Goal: Task Accomplishment & Management: Use online tool/utility

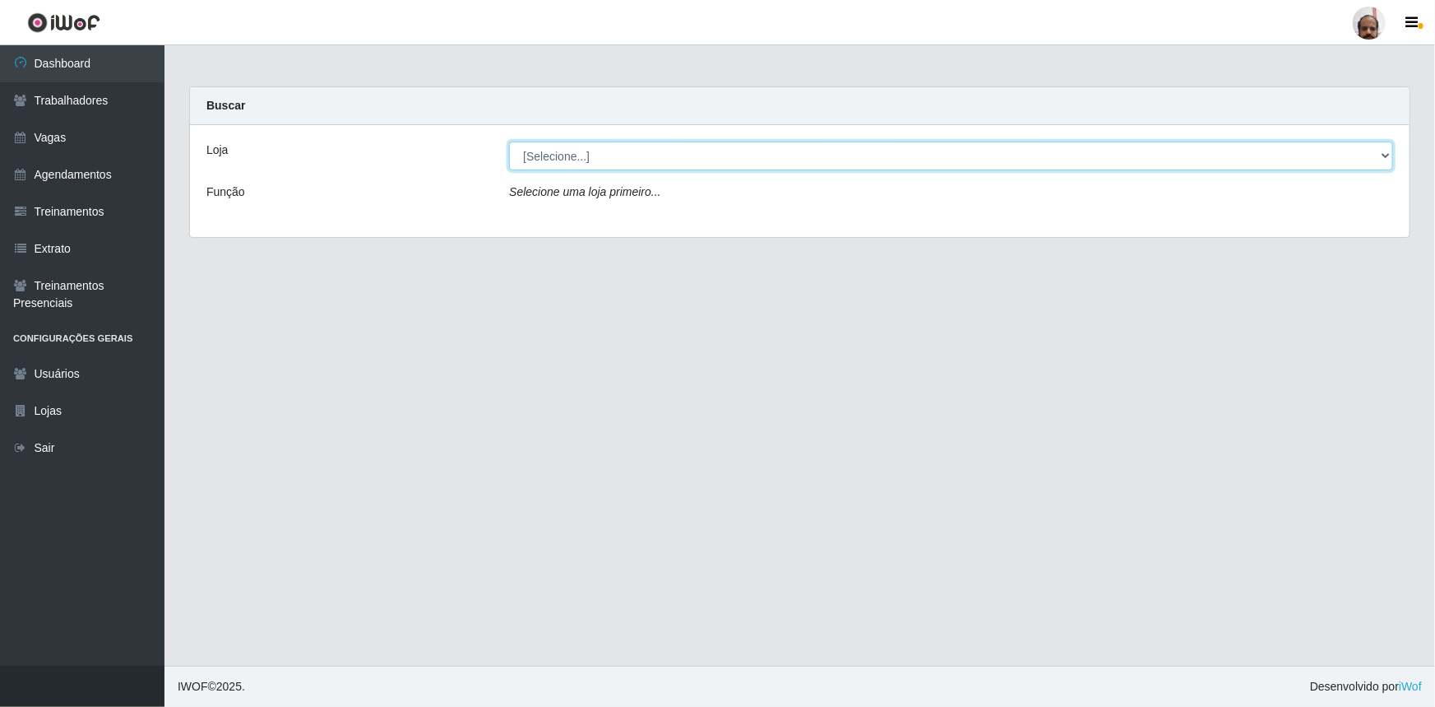
click at [1382, 158] on select "[Selecione...] Mar Vermelho - Loja 05" at bounding box center [951, 155] width 884 height 29
select select "252"
click at [509, 141] on select "[Selecione...] Mar Vermelho - Loja 05" at bounding box center [951, 155] width 884 height 29
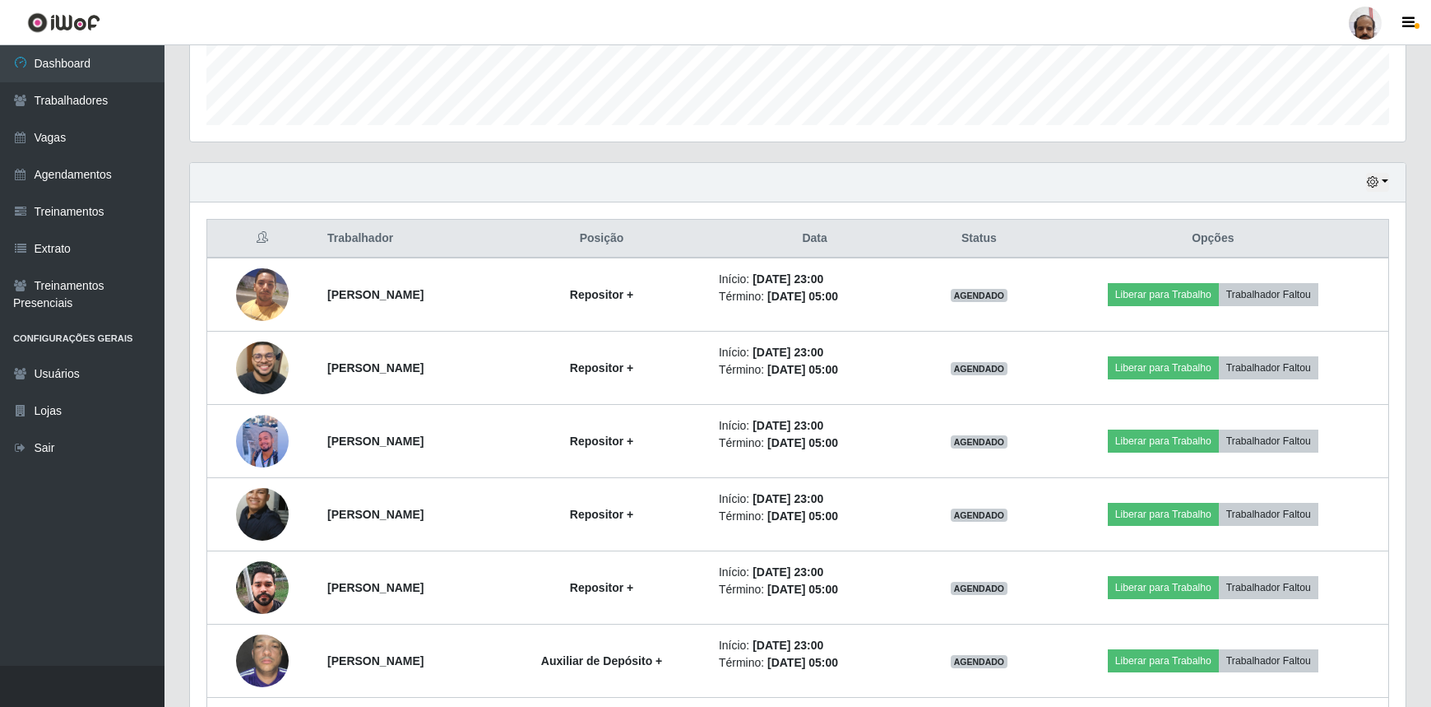
scroll to position [598, 0]
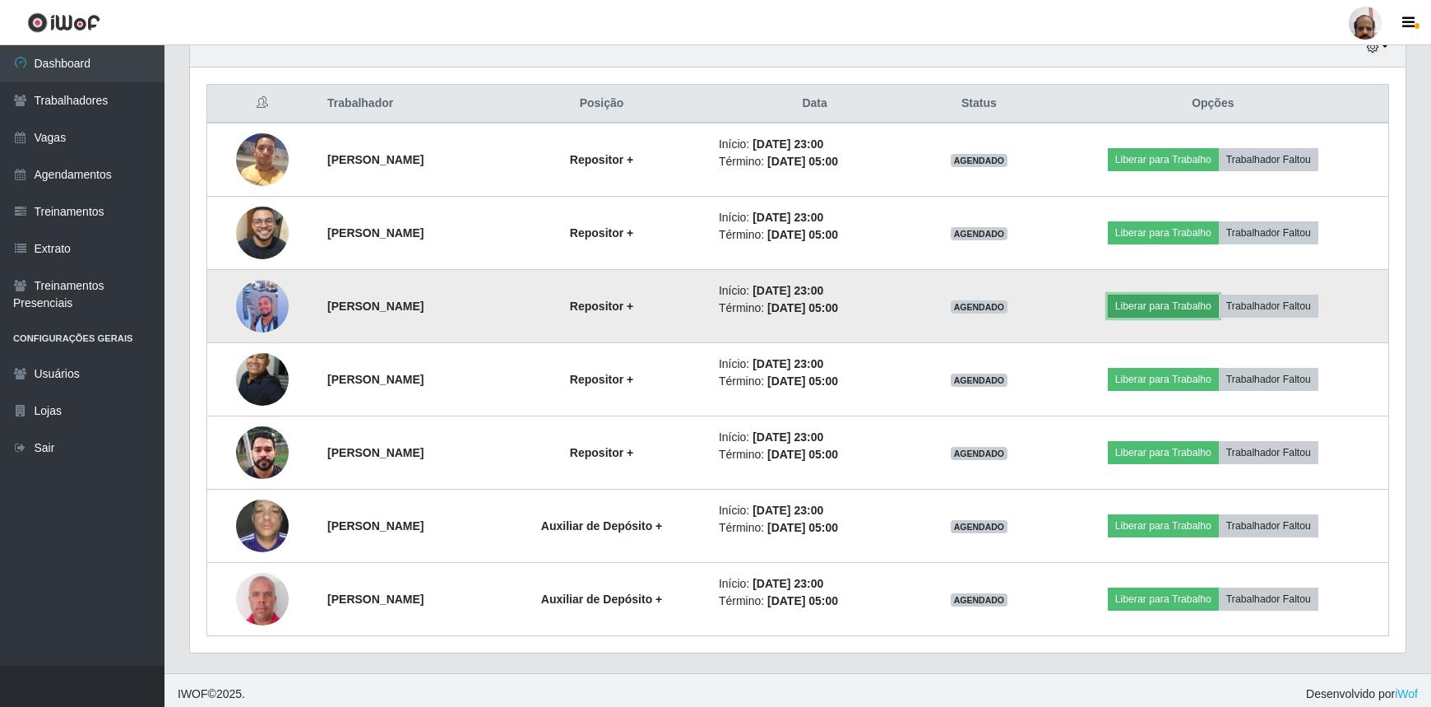
click at [1145, 307] on button "Liberar para Trabalho" at bounding box center [1163, 305] width 111 height 23
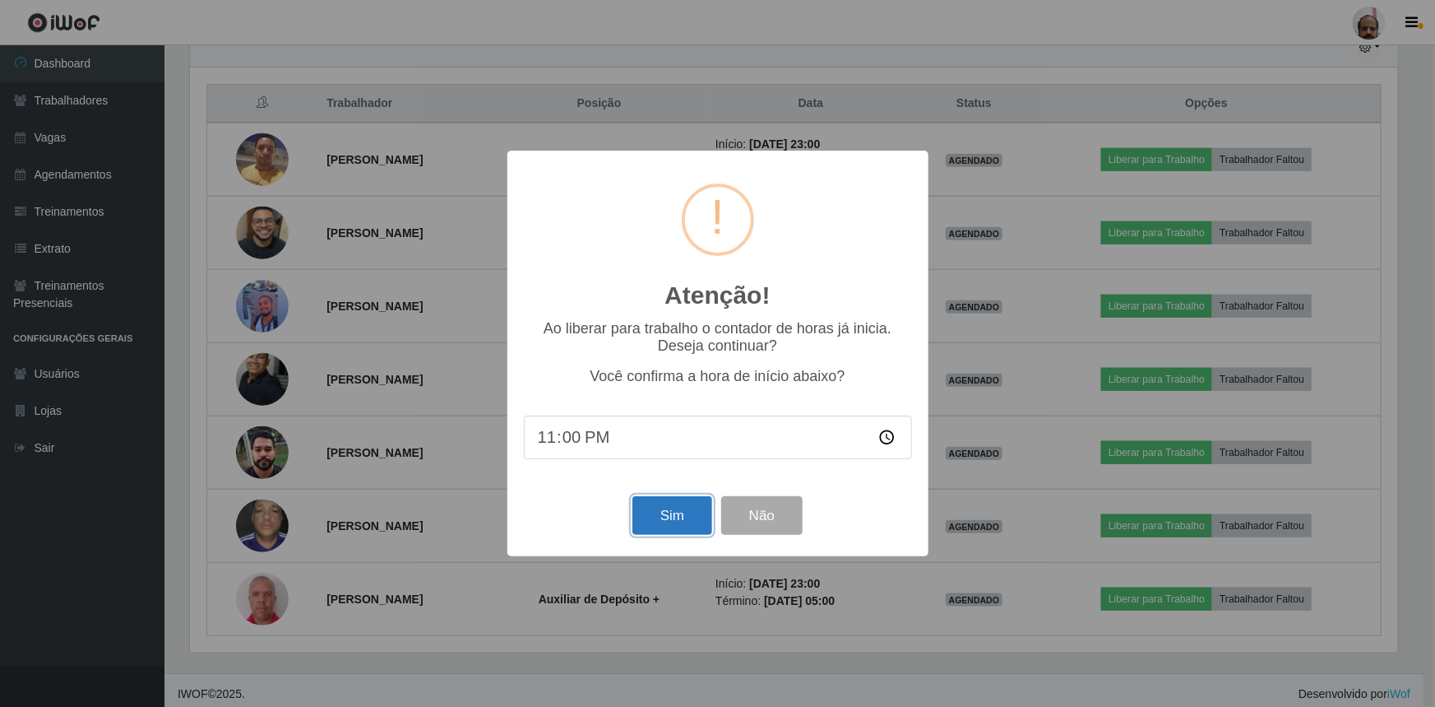
click at [664, 504] on button "Sim" at bounding box center [673, 515] width 80 height 39
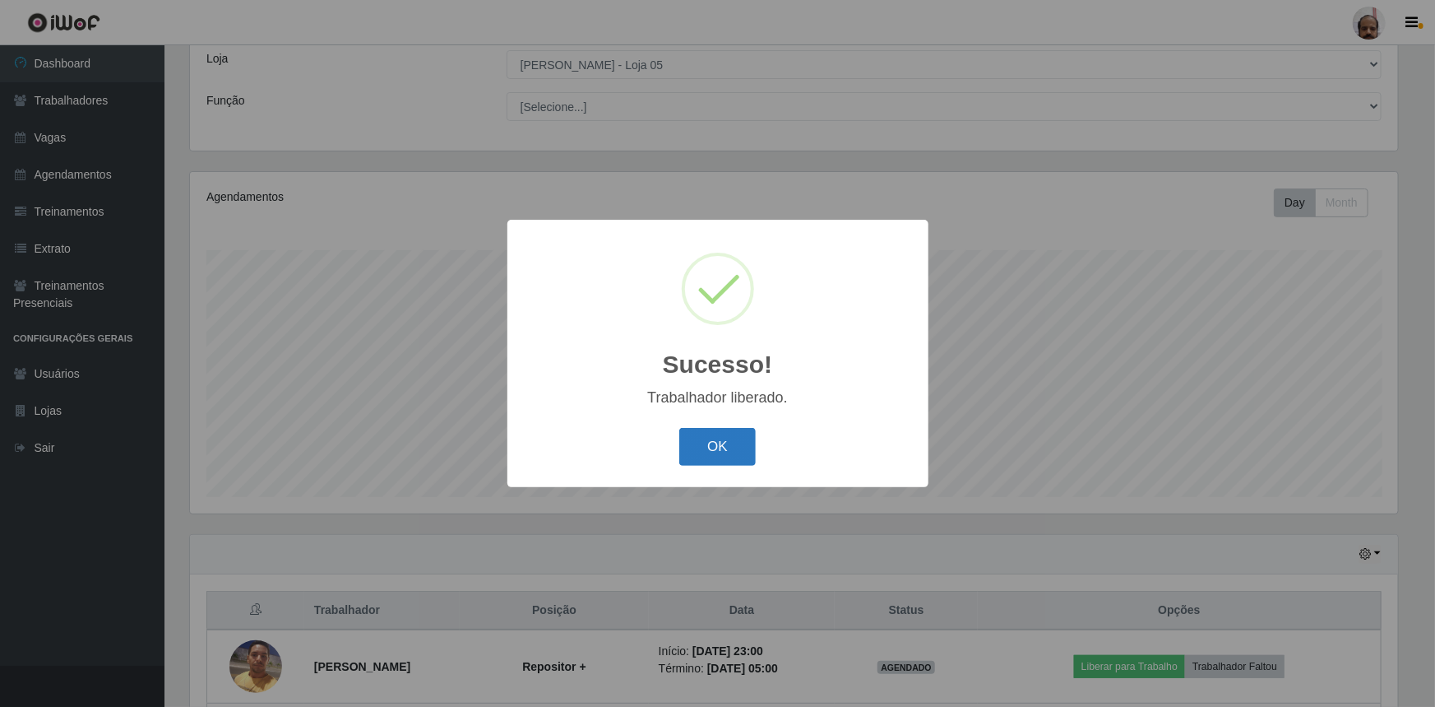
click at [712, 440] on button "OK" at bounding box center [717, 447] width 77 height 39
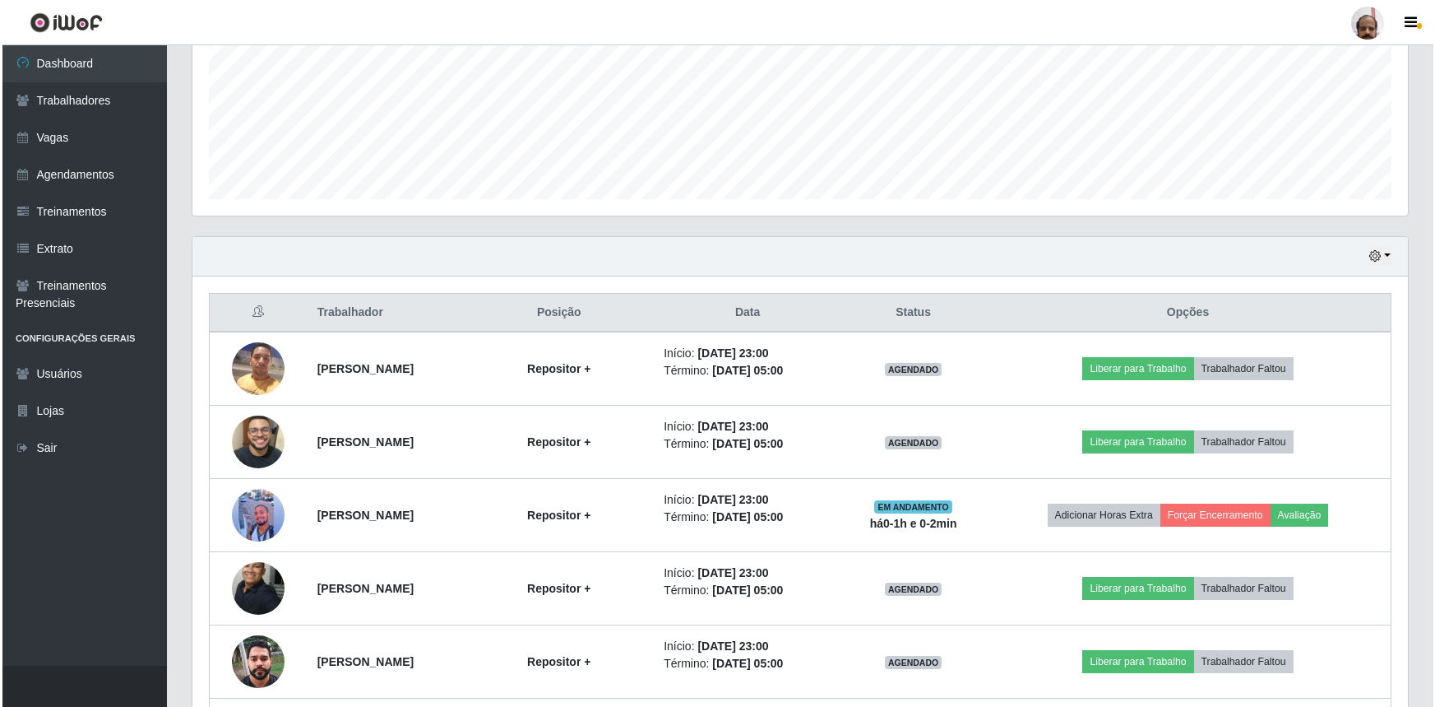
scroll to position [540, 0]
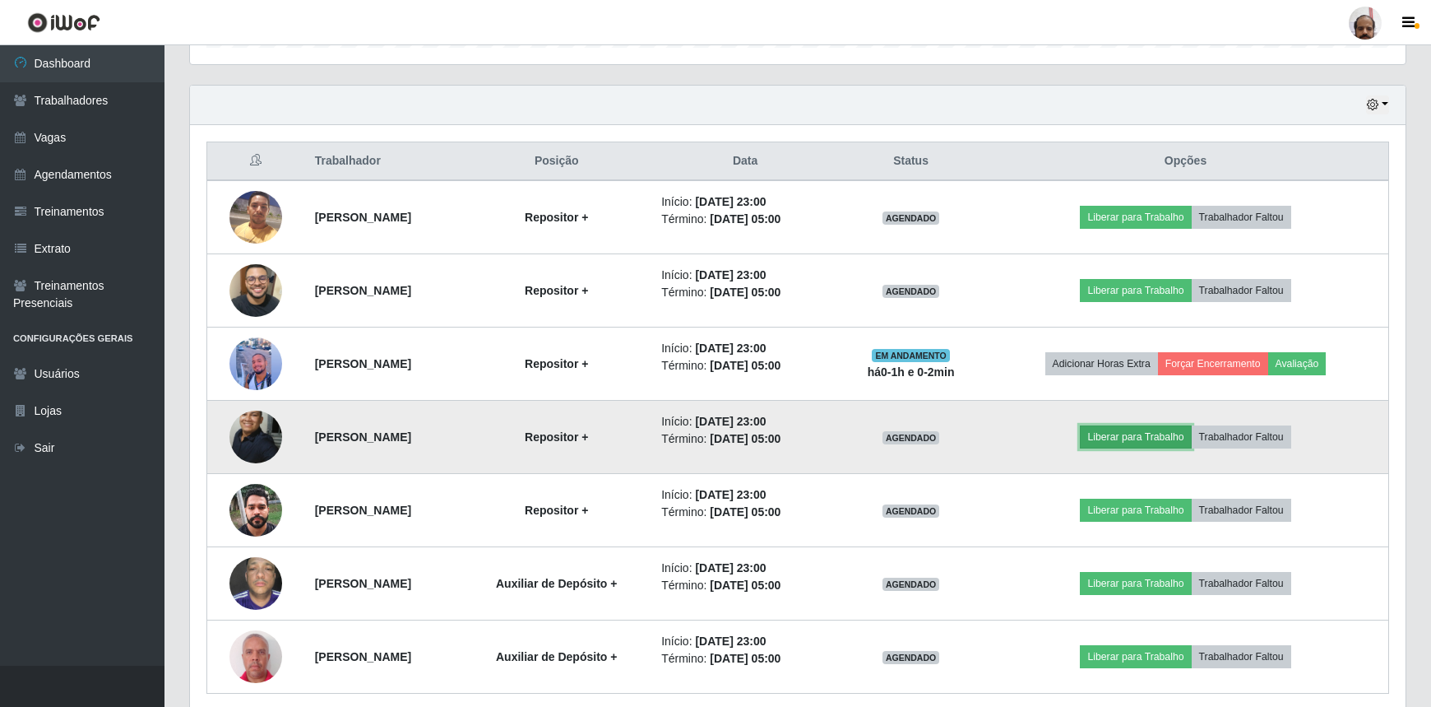
click at [1183, 434] on button "Liberar para Trabalho" at bounding box center [1135, 436] width 111 height 23
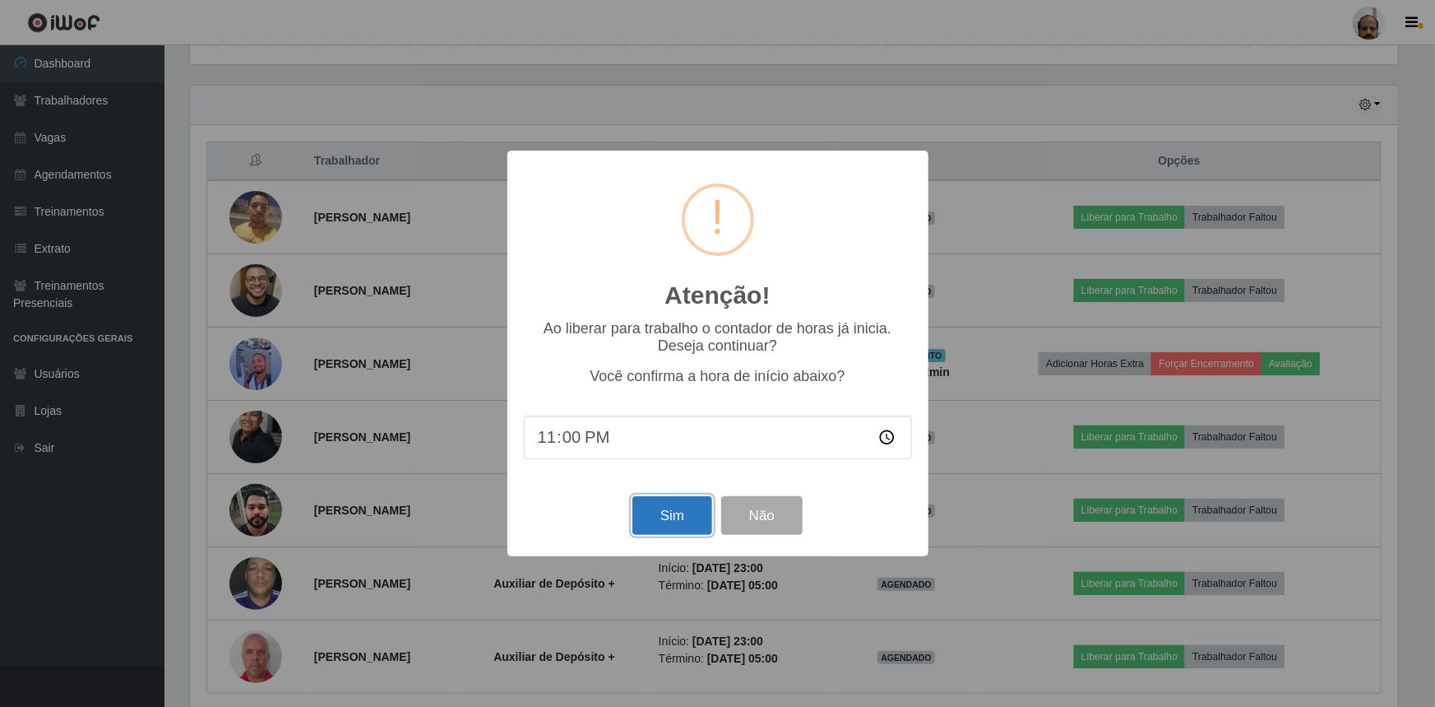
click at [680, 514] on button "Sim" at bounding box center [673, 515] width 80 height 39
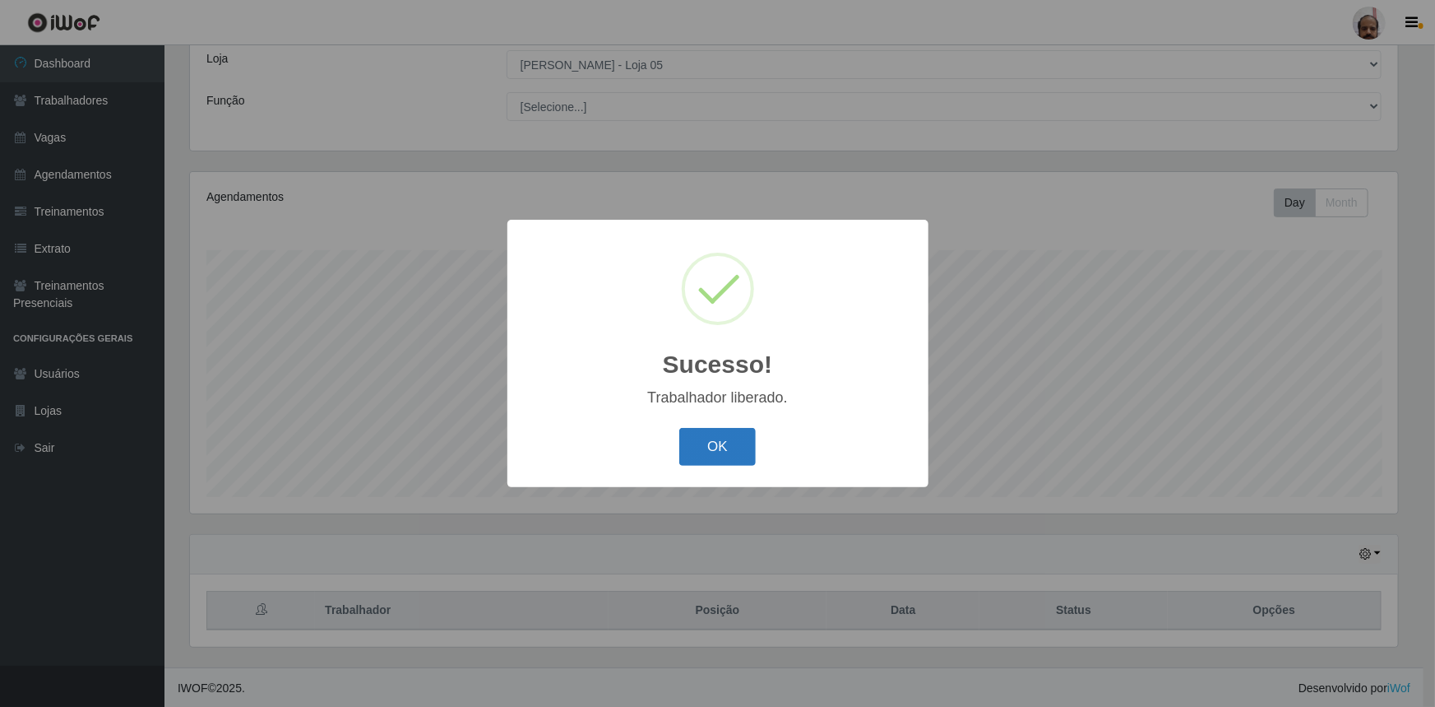
click at [726, 453] on button "OK" at bounding box center [717, 447] width 77 height 39
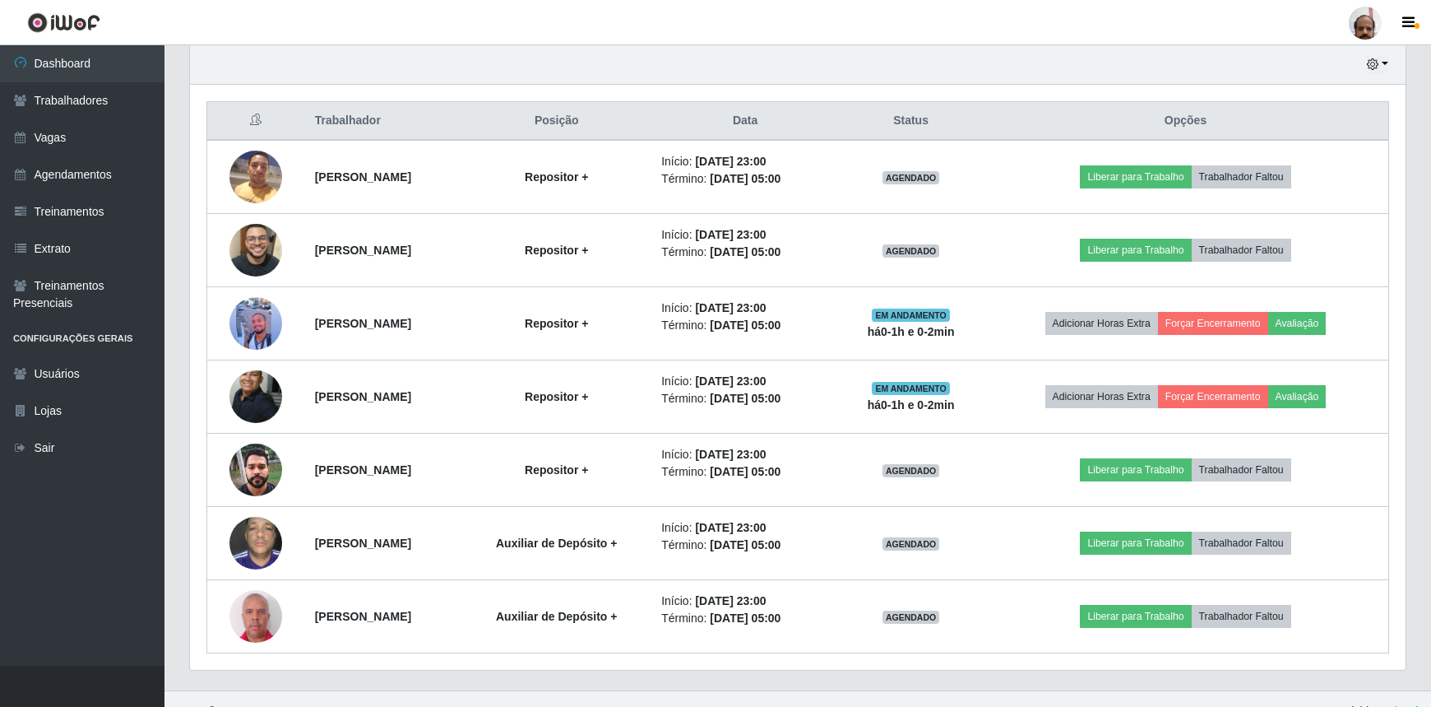
scroll to position [603, 0]
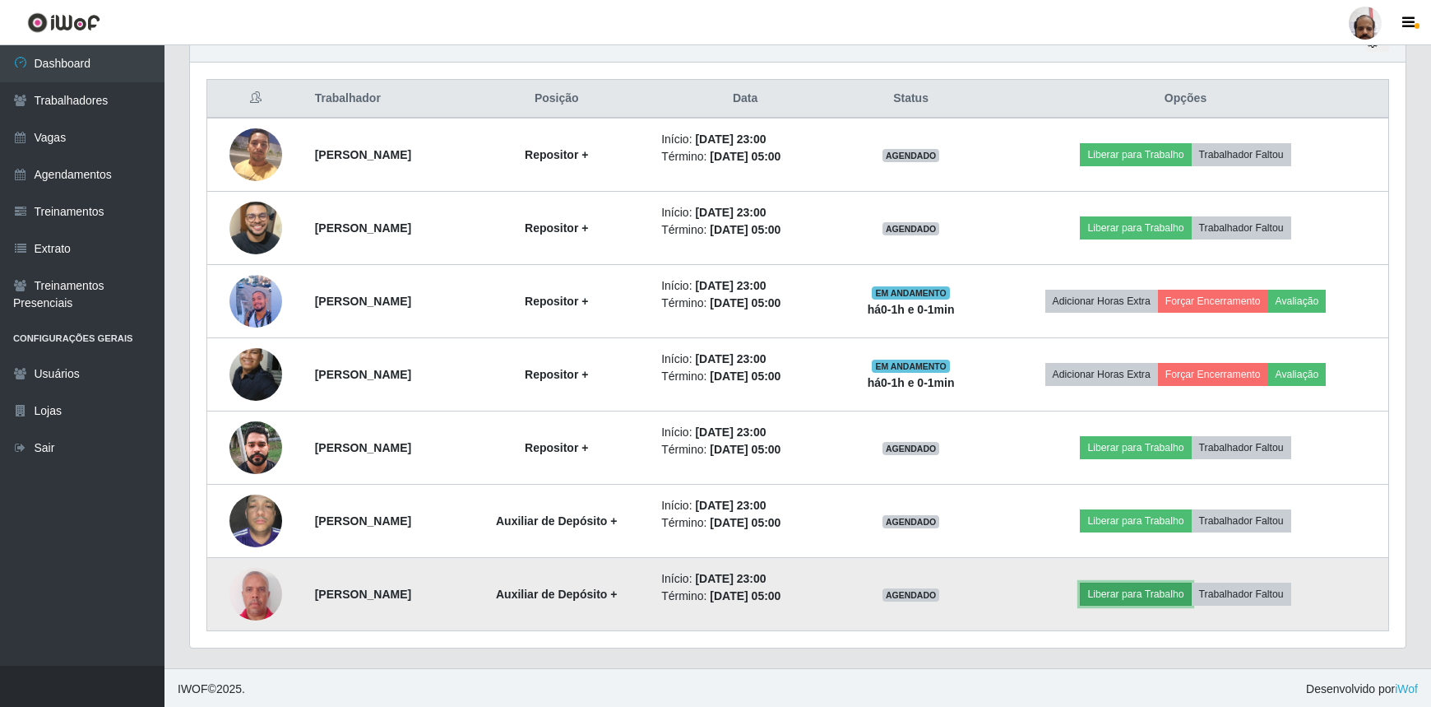
click at [1127, 582] on button "Liberar para Trabalho" at bounding box center [1135, 593] width 111 height 23
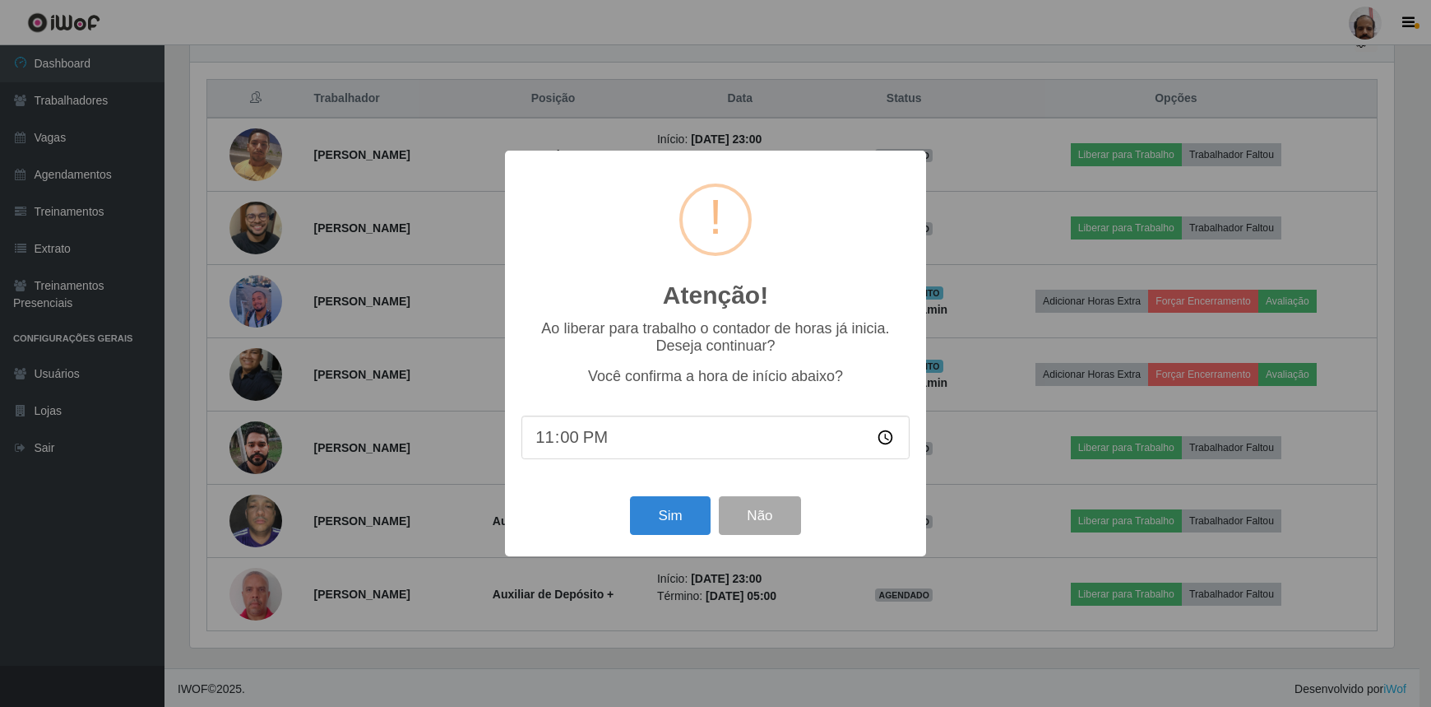
scroll to position [341, 1208]
click at [673, 522] on button "Sim" at bounding box center [673, 515] width 80 height 39
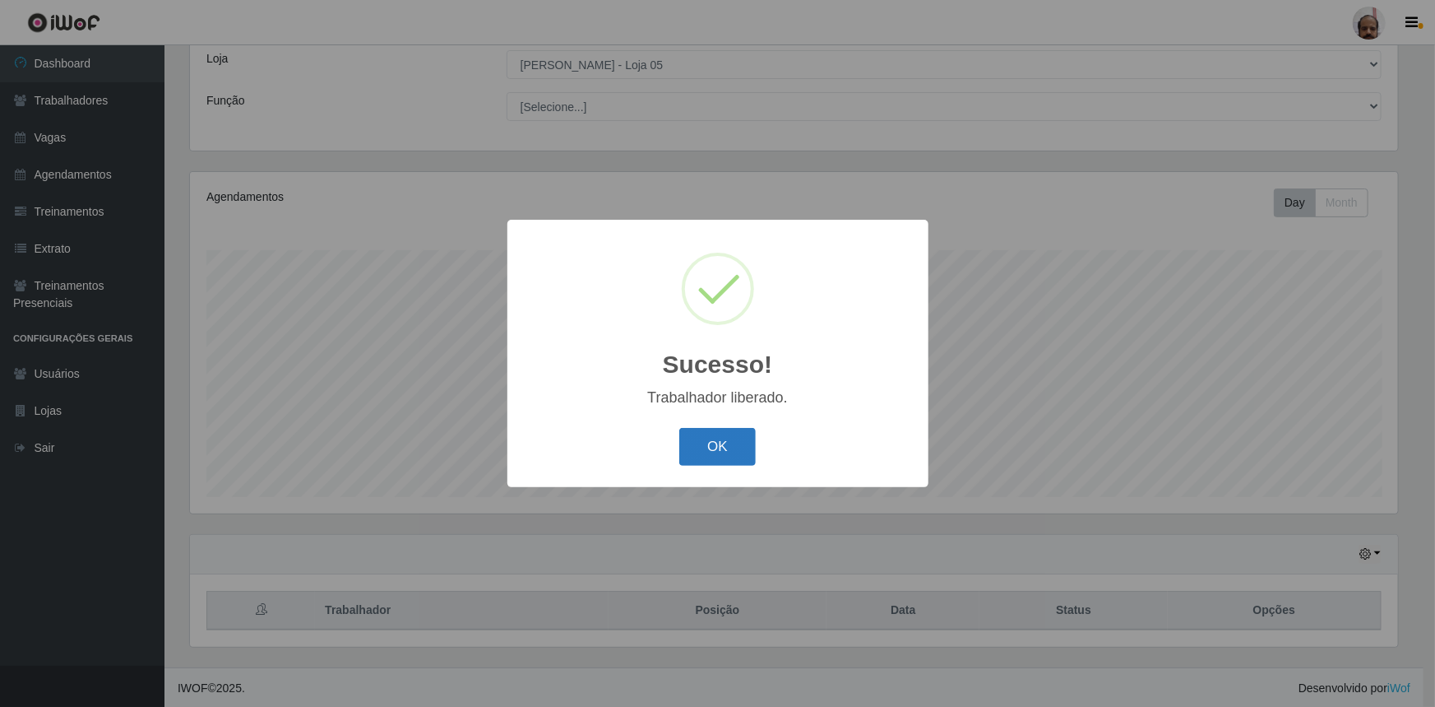
click at [730, 444] on button "OK" at bounding box center [717, 447] width 77 height 39
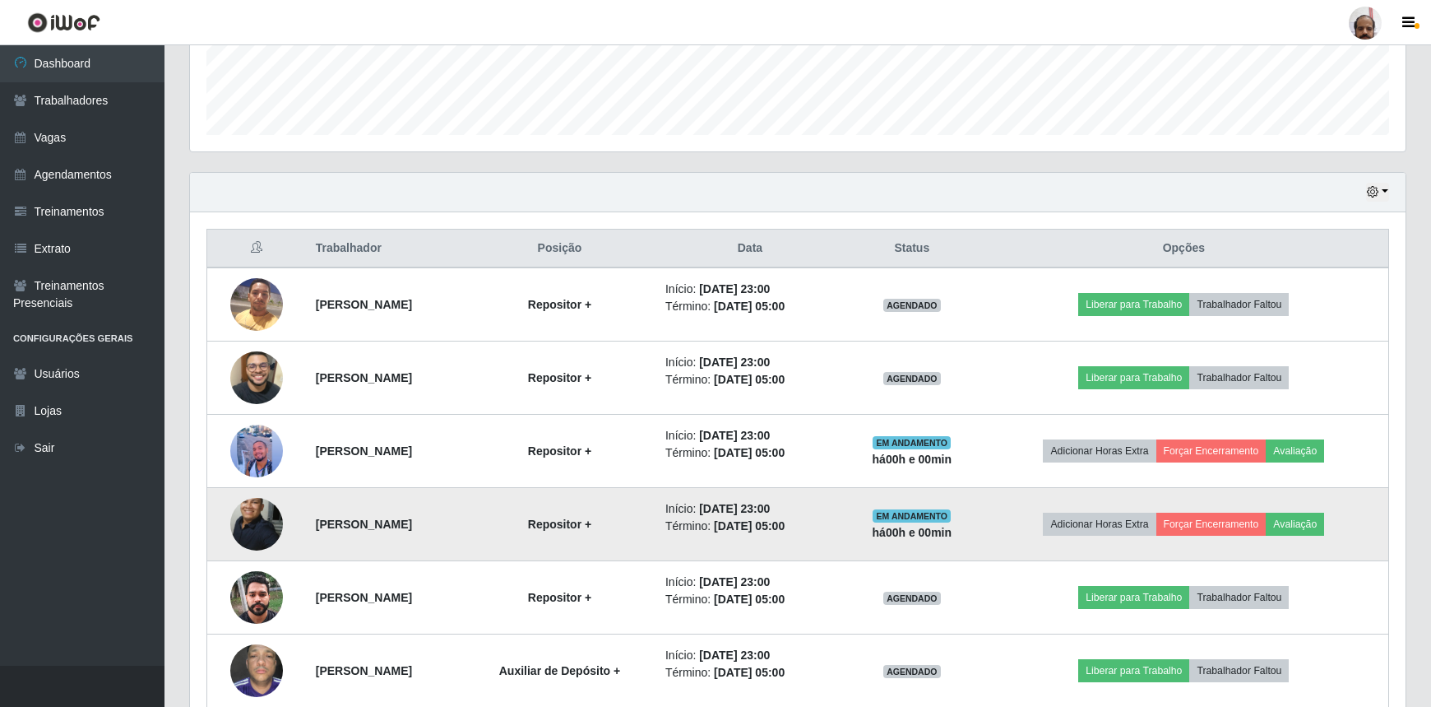
scroll to position [603, 0]
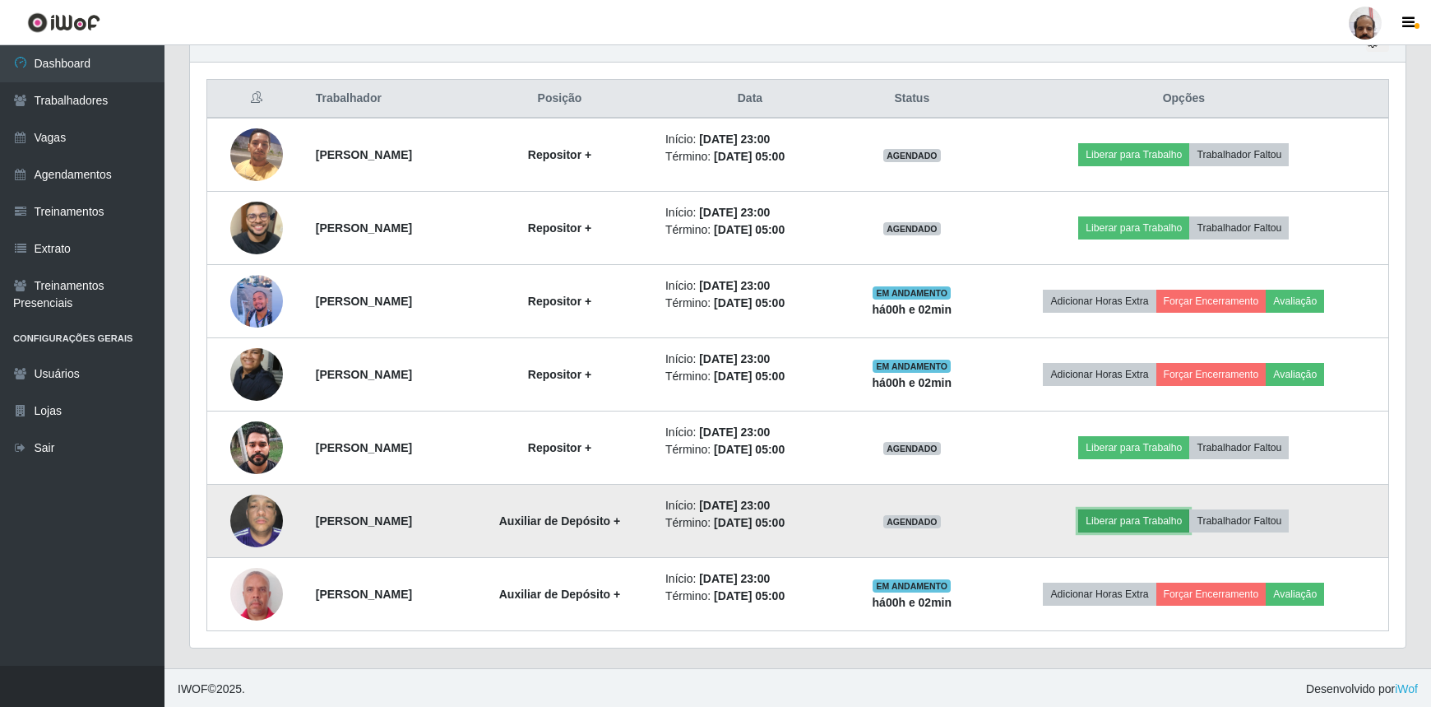
click at [1135, 513] on button "Liberar para Trabalho" at bounding box center [1133, 520] width 111 height 23
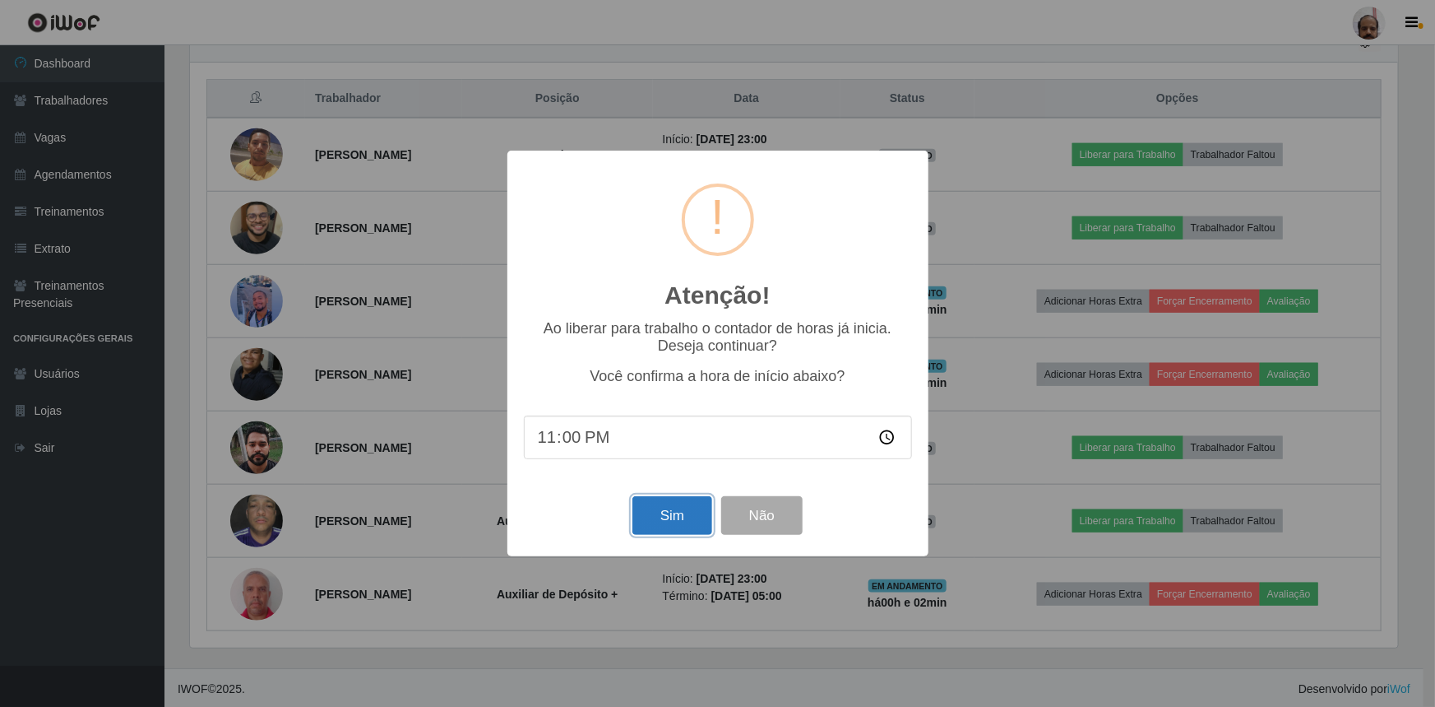
click at [650, 512] on button "Sim" at bounding box center [673, 515] width 80 height 39
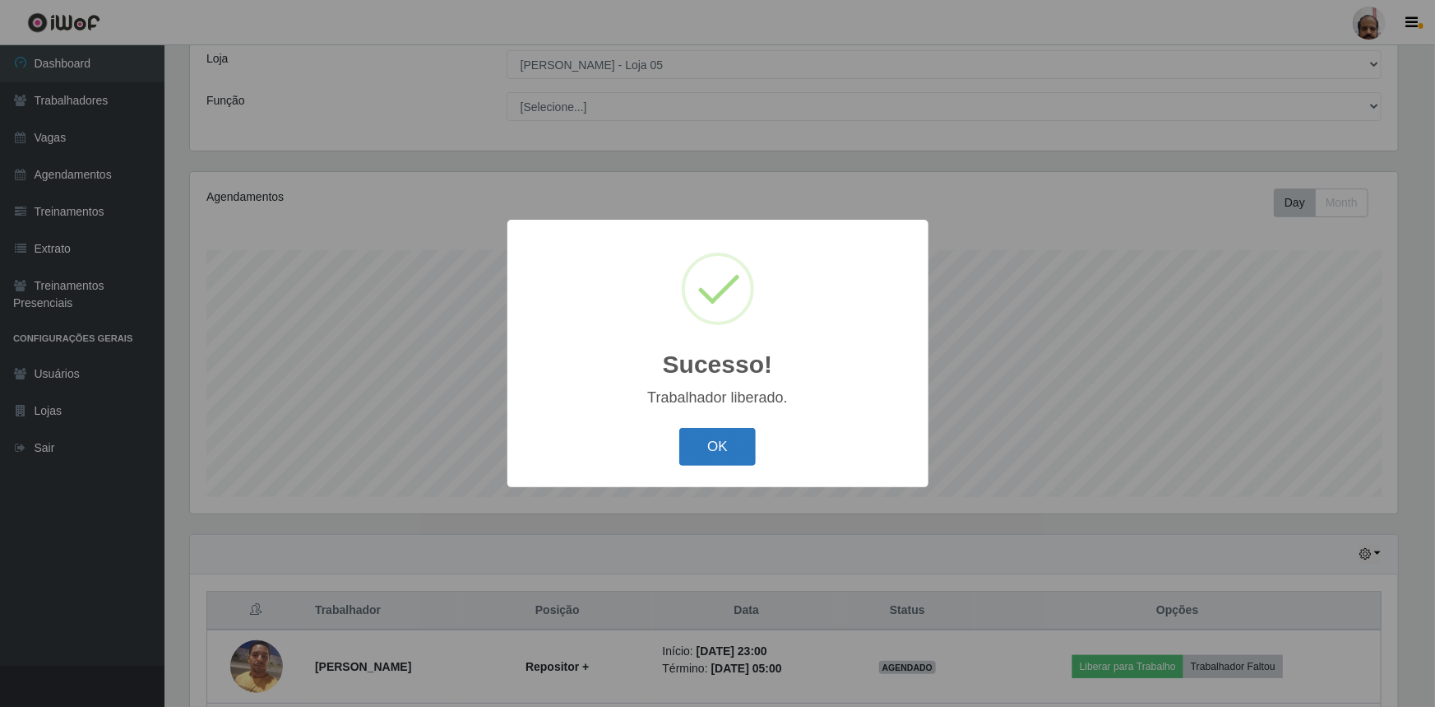
click at [717, 440] on button "OK" at bounding box center [717, 447] width 77 height 39
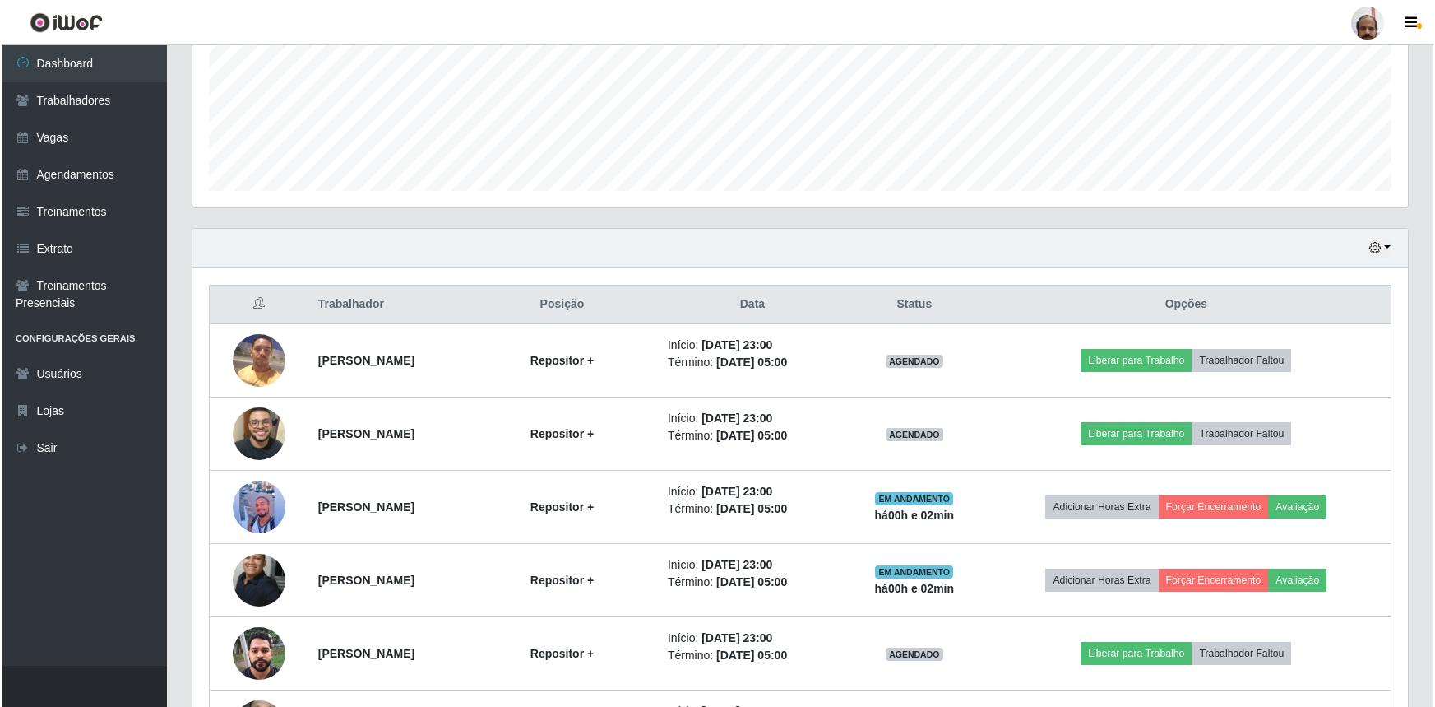
scroll to position [603, 0]
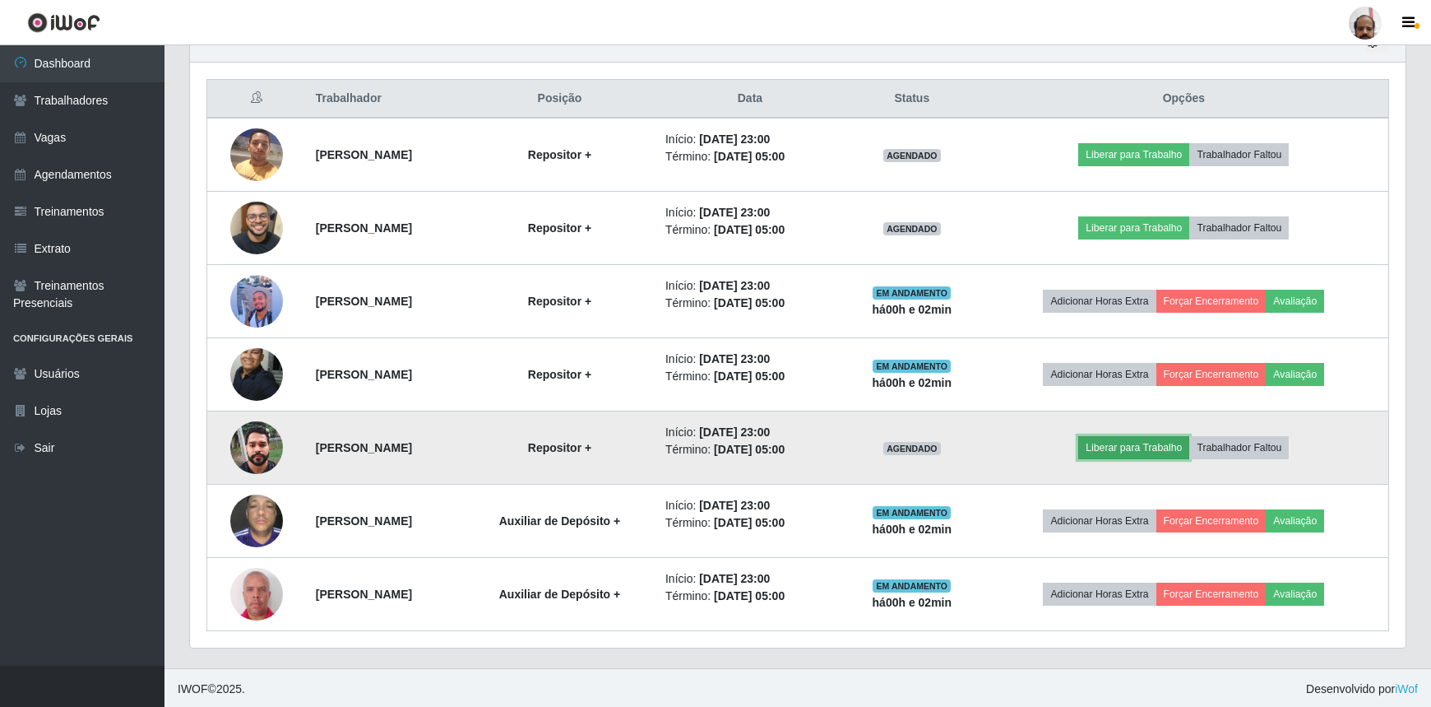
click at [1151, 443] on button "Liberar para Trabalho" at bounding box center [1133, 447] width 111 height 23
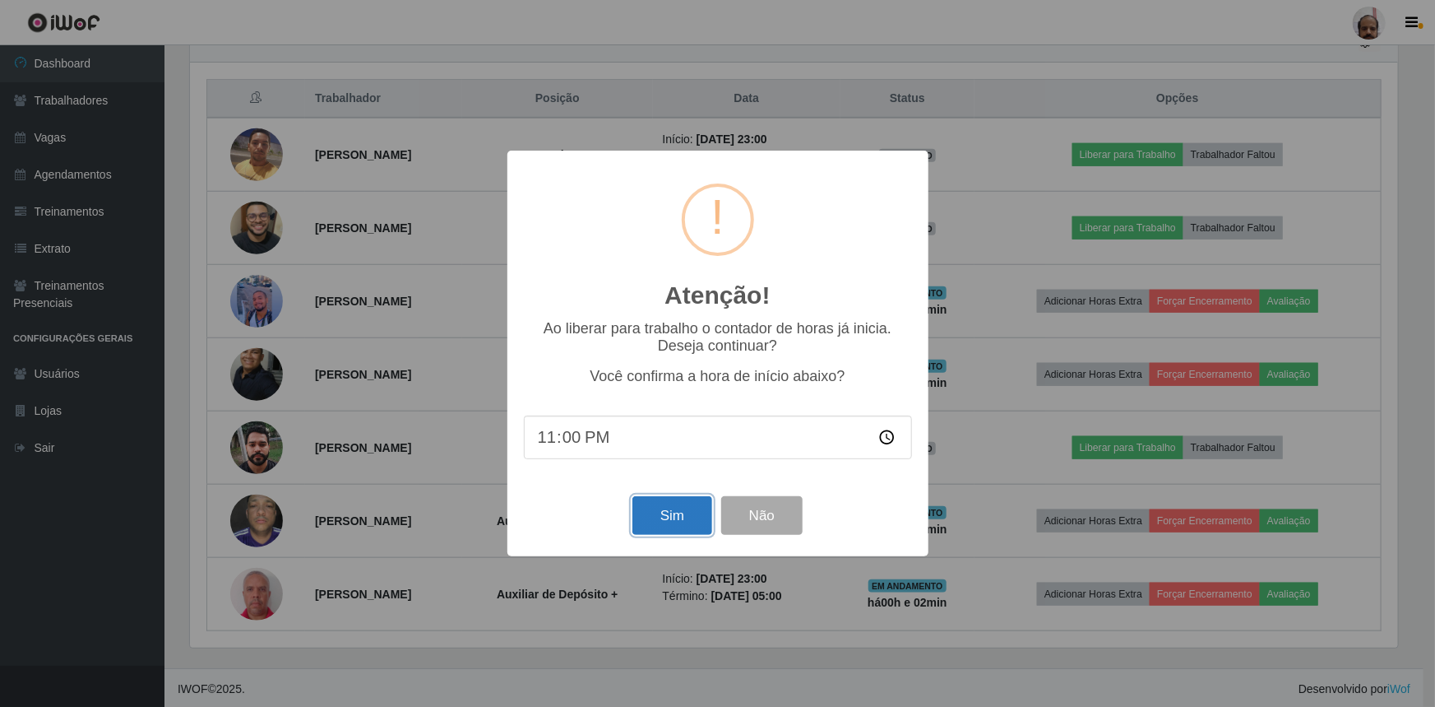
click at [666, 526] on button "Sim" at bounding box center [673, 515] width 80 height 39
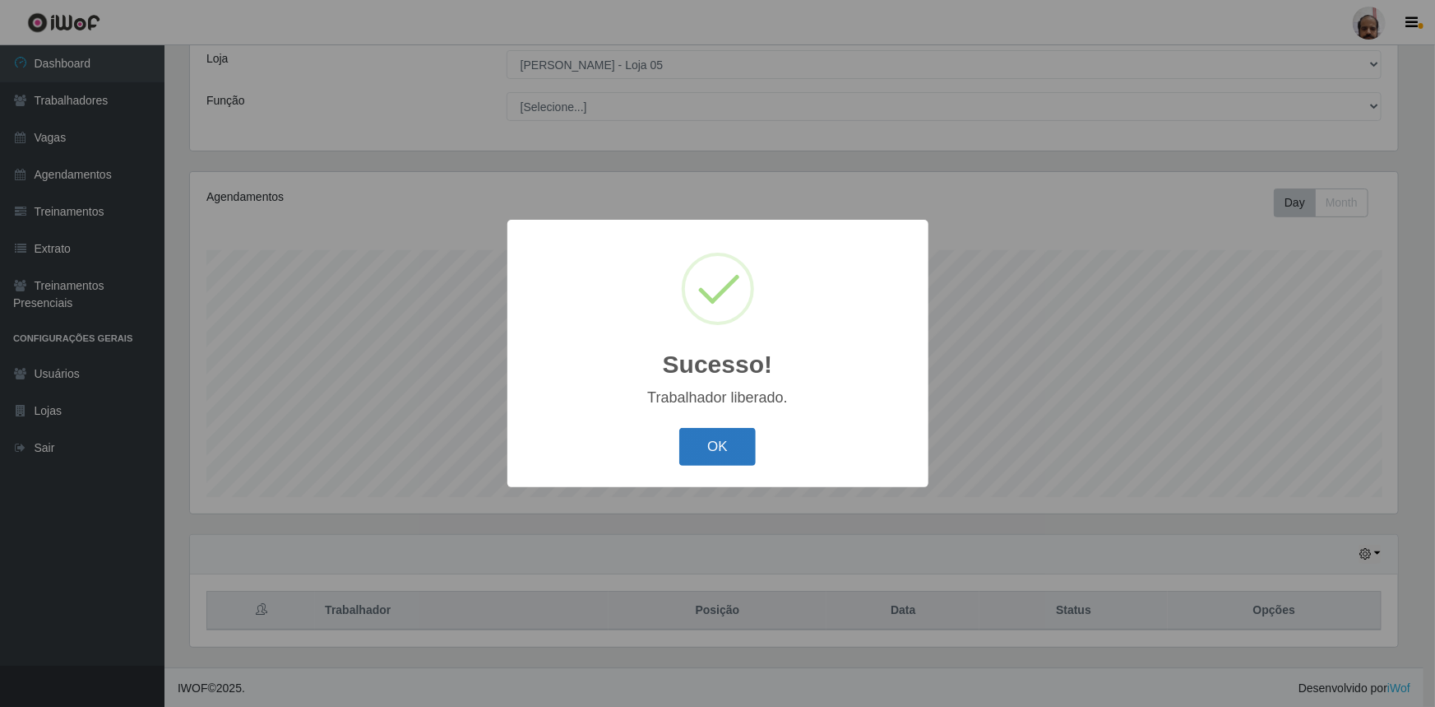
click at [702, 443] on button "OK" at bounding box center [717, 447] width 77 height 39
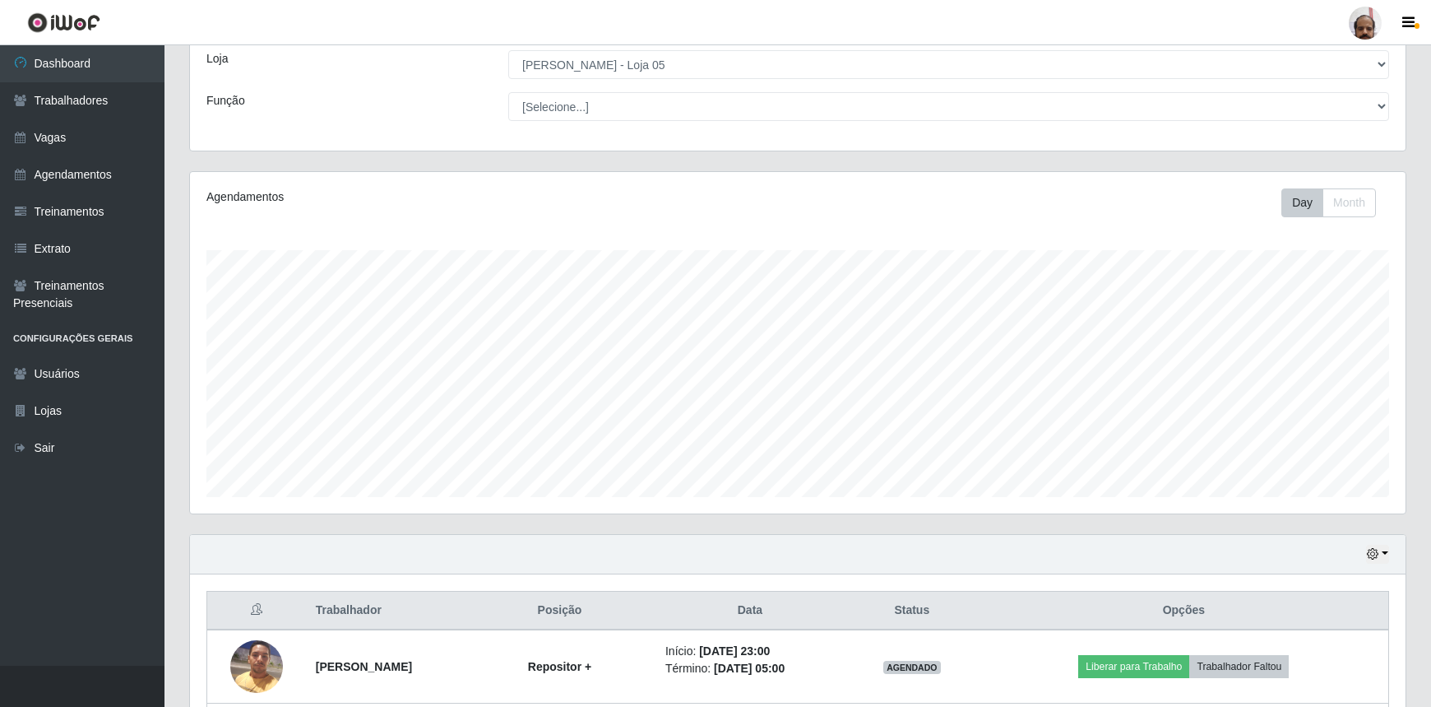
scroll to position [466, 0]
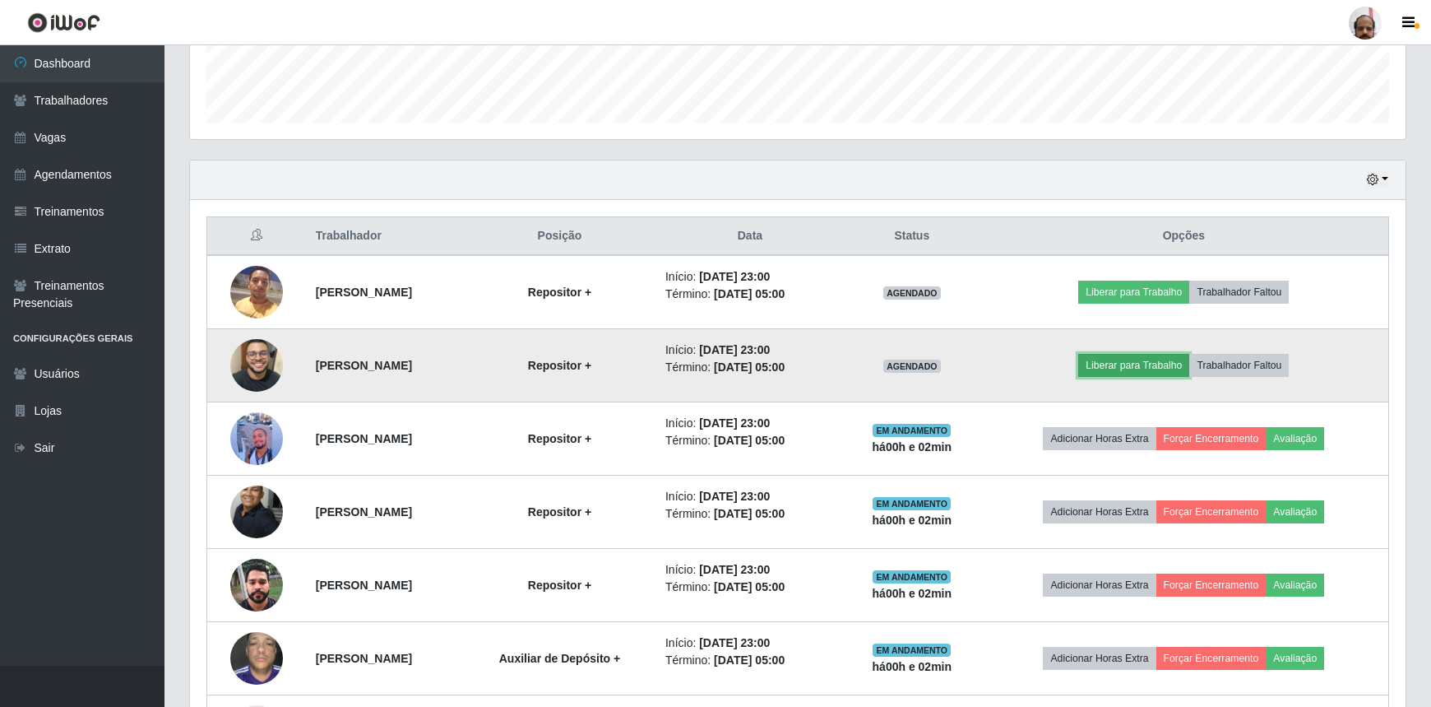
click at [1159, 371] on button "Liberar para Trabalho" at bounding box center [1133, 365] width 111 height 23
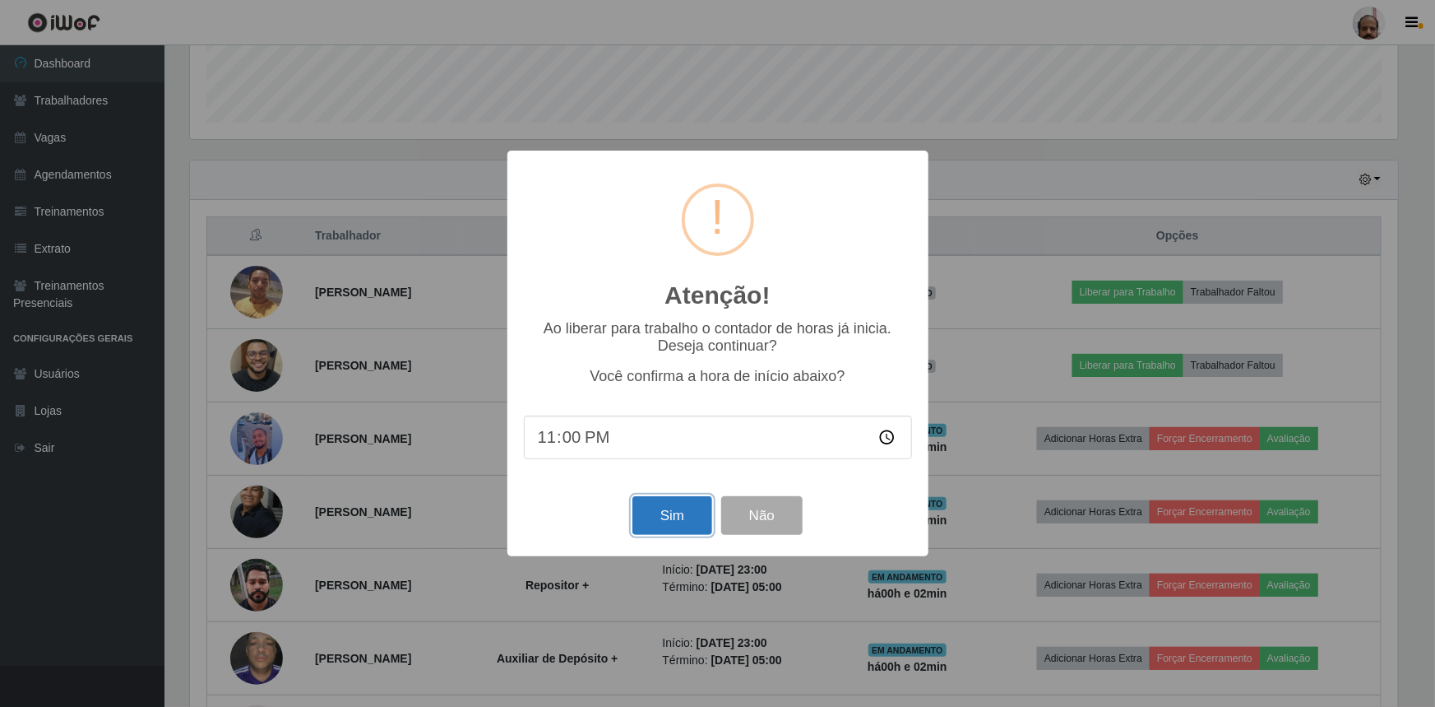
click at [656, 523] on button "Sim" at bounding box center [673, 515] width 80 height 39
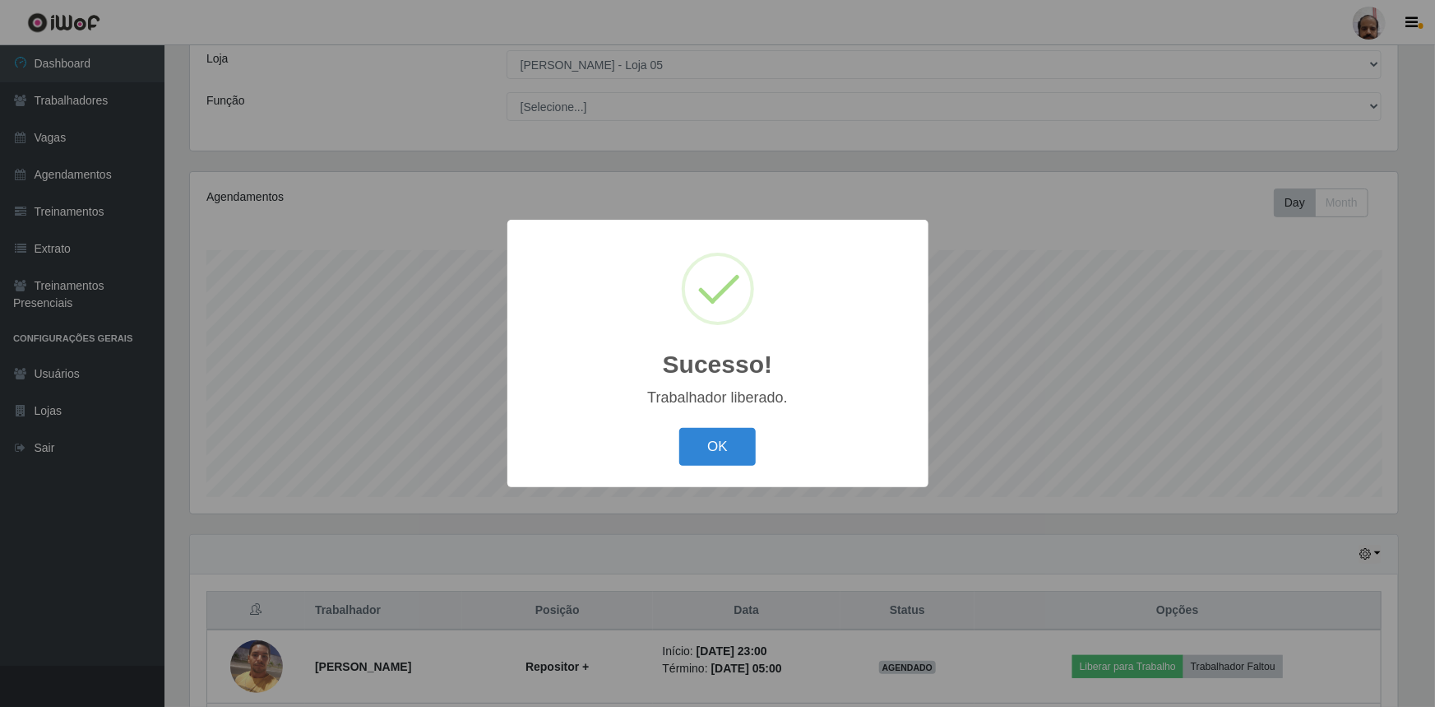
drag, startPoint x: 727, startPoint y: 446, endPoint x: 878, endPoint y: 441, distance: 150.6
click at [730, 445] on button "OK" at bounding box center [717, 447] width 77 height 39
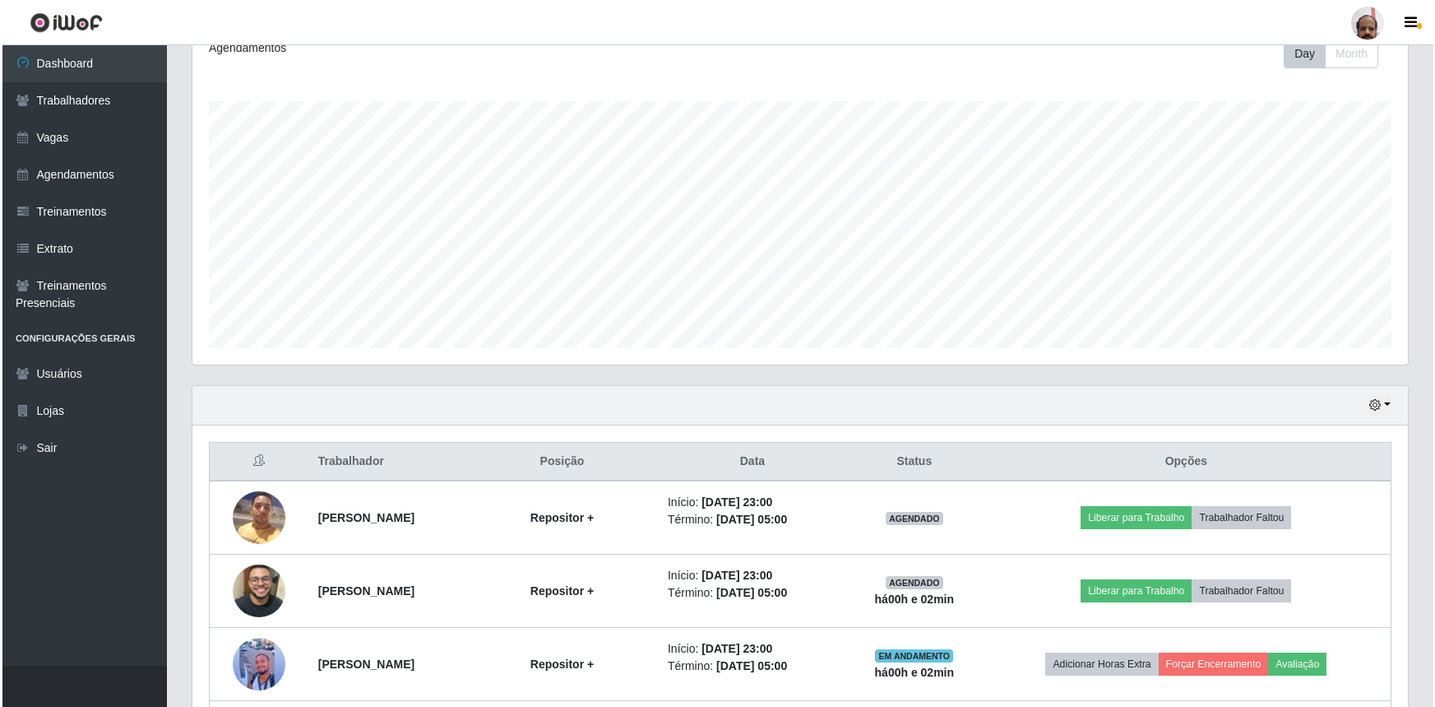
scroll to position [466, 0]
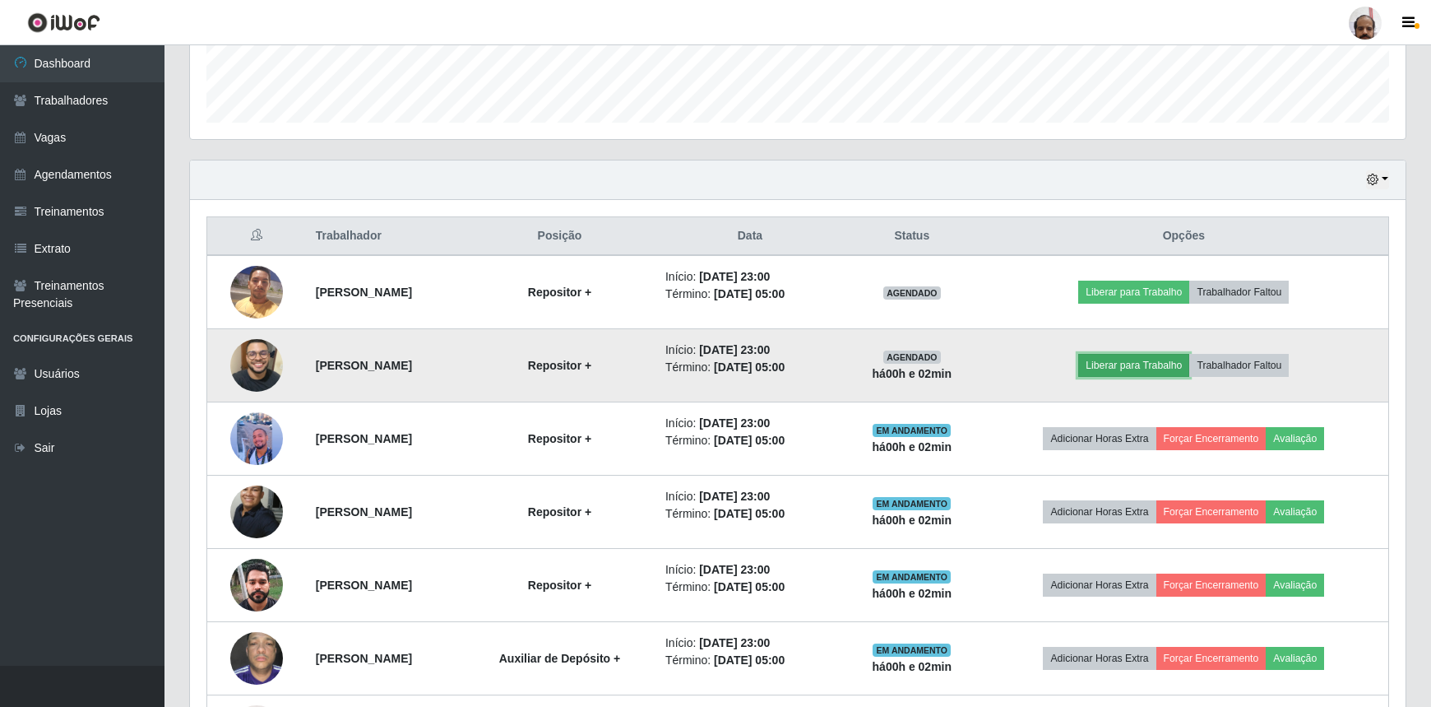
click at [1157, 364] on button "Liberar para Trabalho" at bounding box center [1133, 365] width 111 height 23
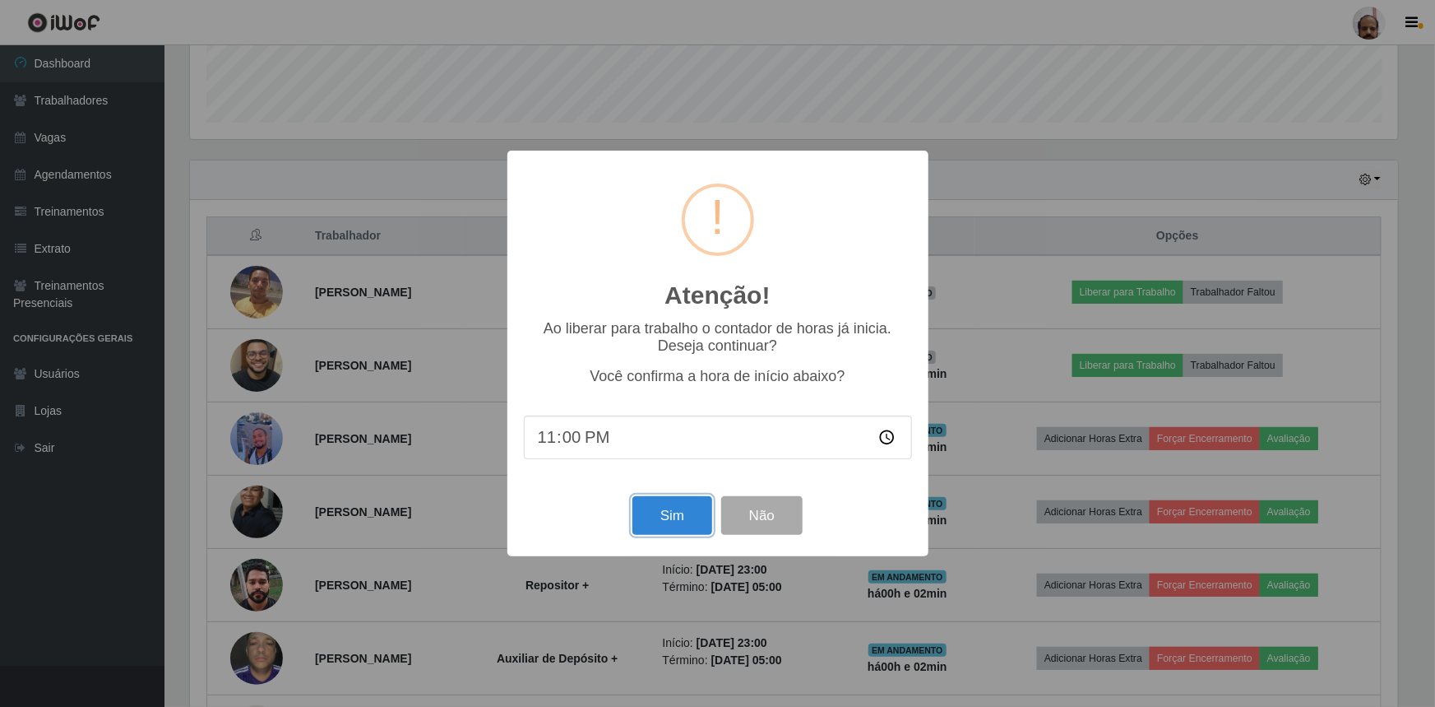
drag, startPoint x: 675, startPoint y: 514, endPoint x: 695, endPoint y: 506, distance: 22.1
click at [675, 513] on button "Sim" at bounding box center [673, 515] width 80 height 39
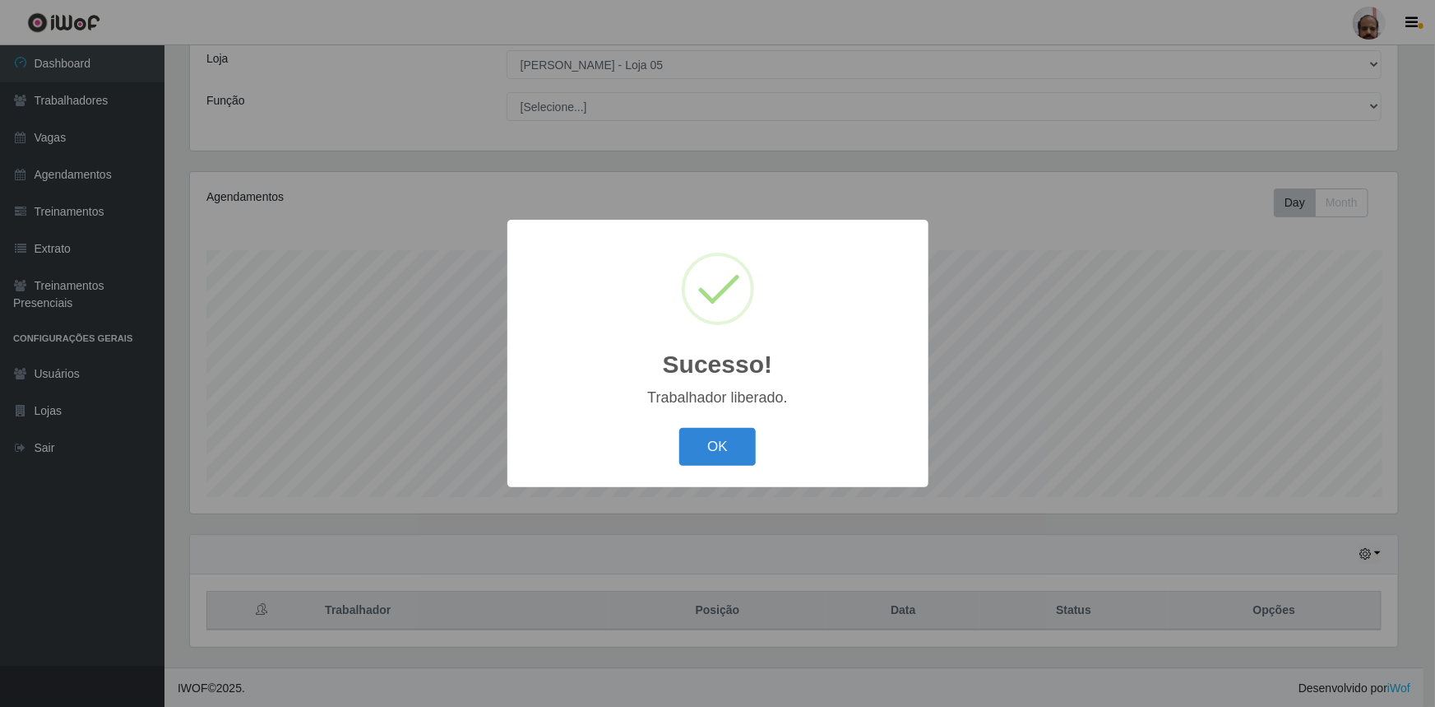
drag, startPoint x: 716, startPoint y: 448, endPoint x: 1144, endPoint y: 436, distance: 428.7
click at [716, 448] on button "OK" at bounding box center [717, 447] width 77 height 39
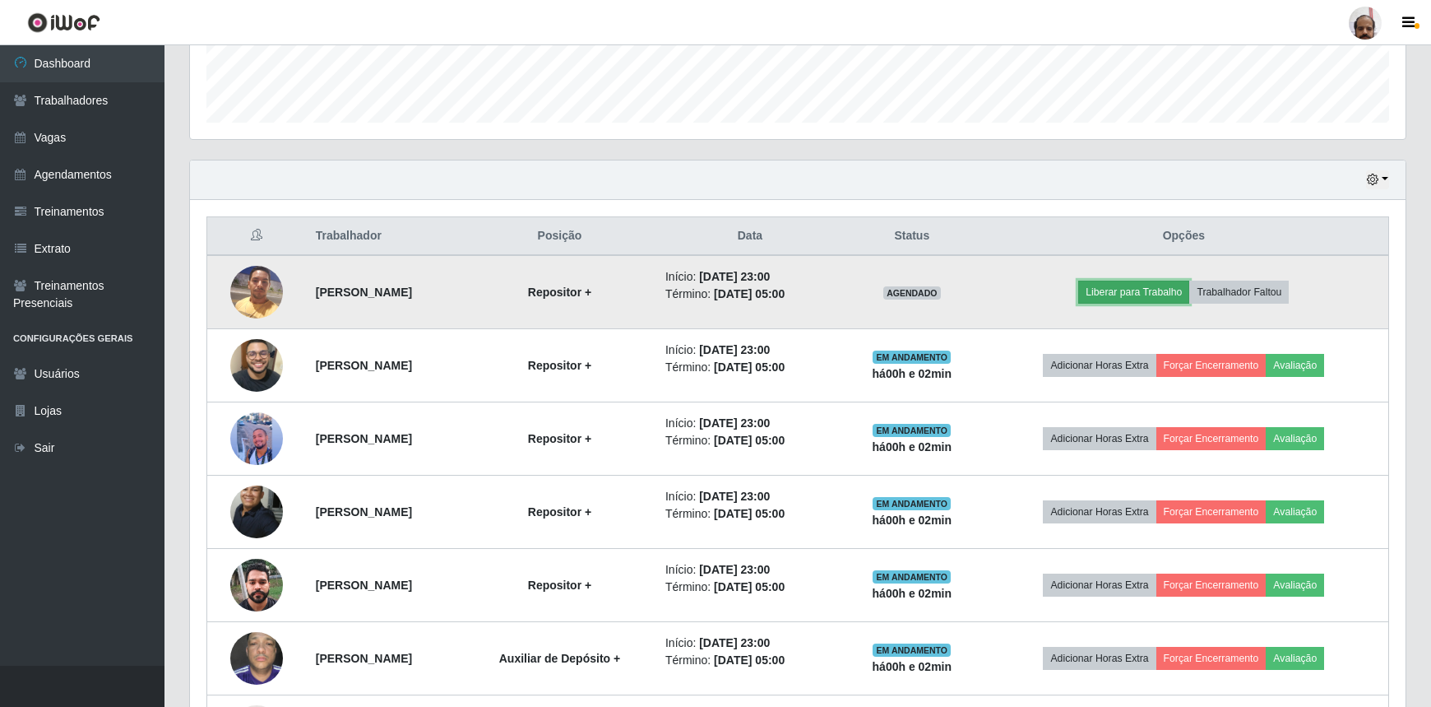
click at [1138, 286] on button "Liberar para Trabalho" at bounding box center [1133, 292] width 111 height 23
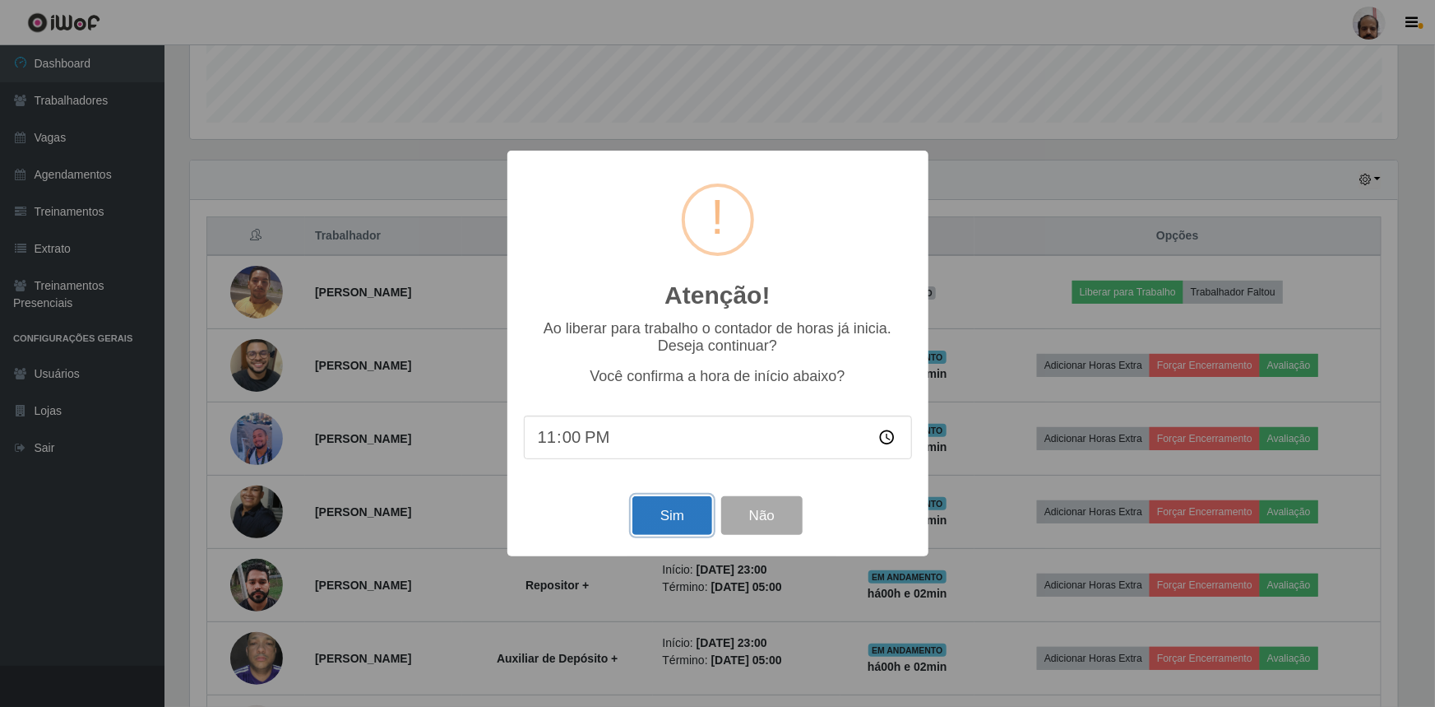
click at [647, 510] on button "Sim" at bounding box center [673, 515] width 80 height 39
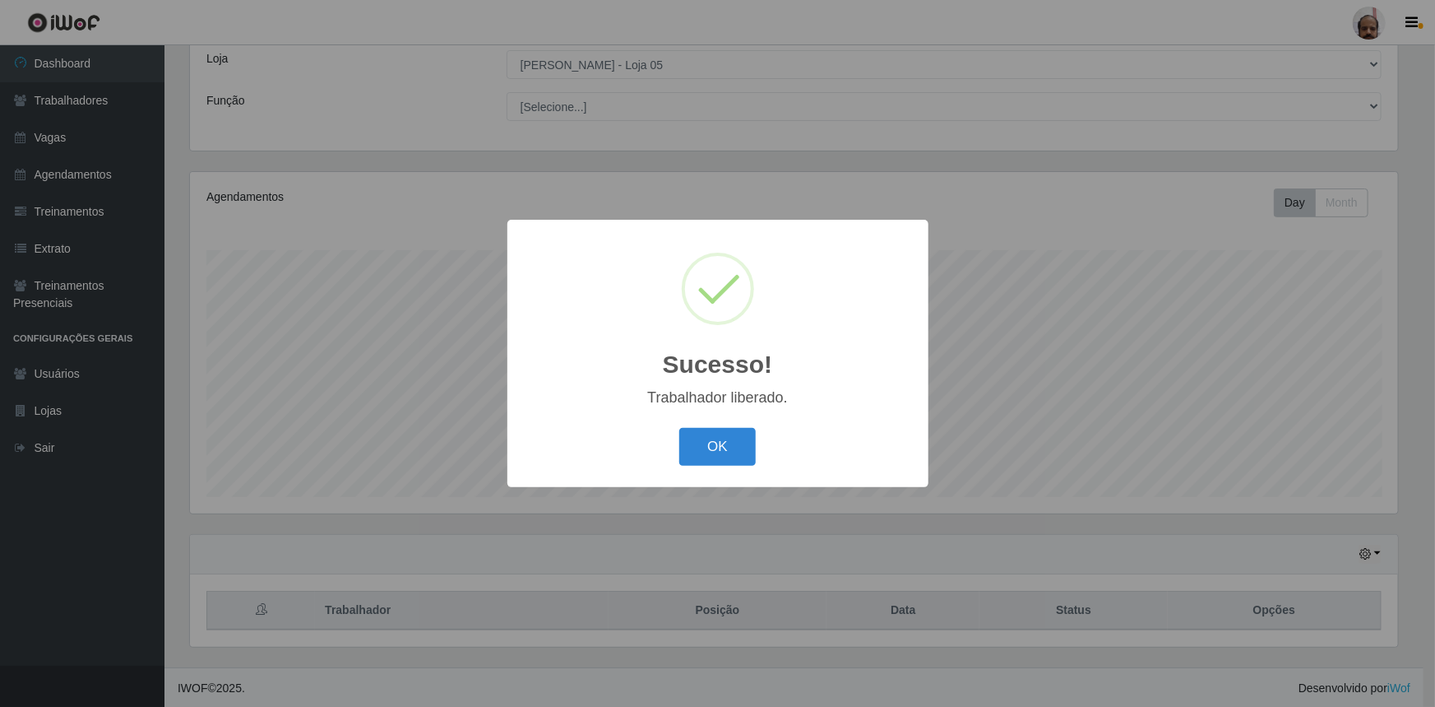
drag, startPoint x: 707, startPoint y: 438, endPoint x: 767, endPoint y: 443, distance: 60.3
click at [707, 438] on button "OK" at bounding box center [717, 447] width 77 height 39
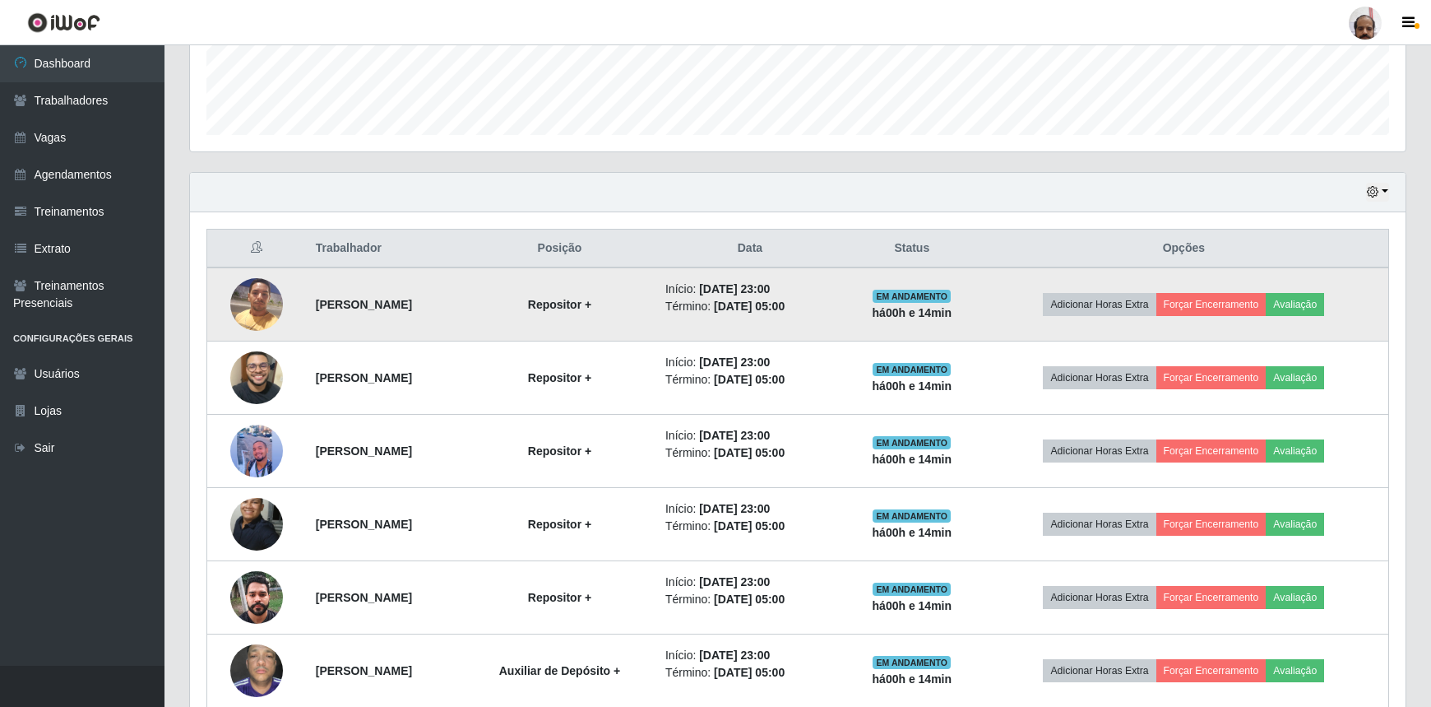
scroll to position [603, 0]
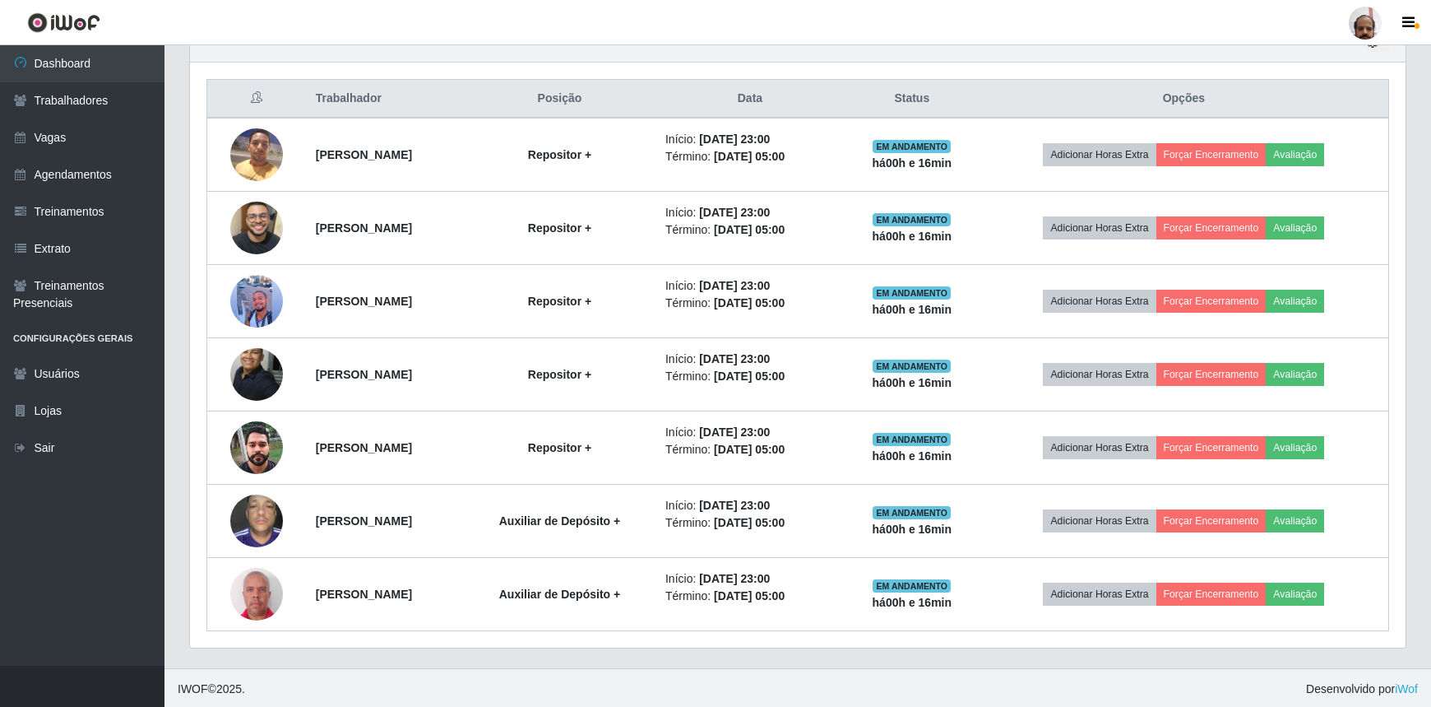
click at [556, 39] on header "Perfil Alterar Senha Sair" at bounding box center [715, 22] width 1431 height 45
